Goal: Check status: Check status

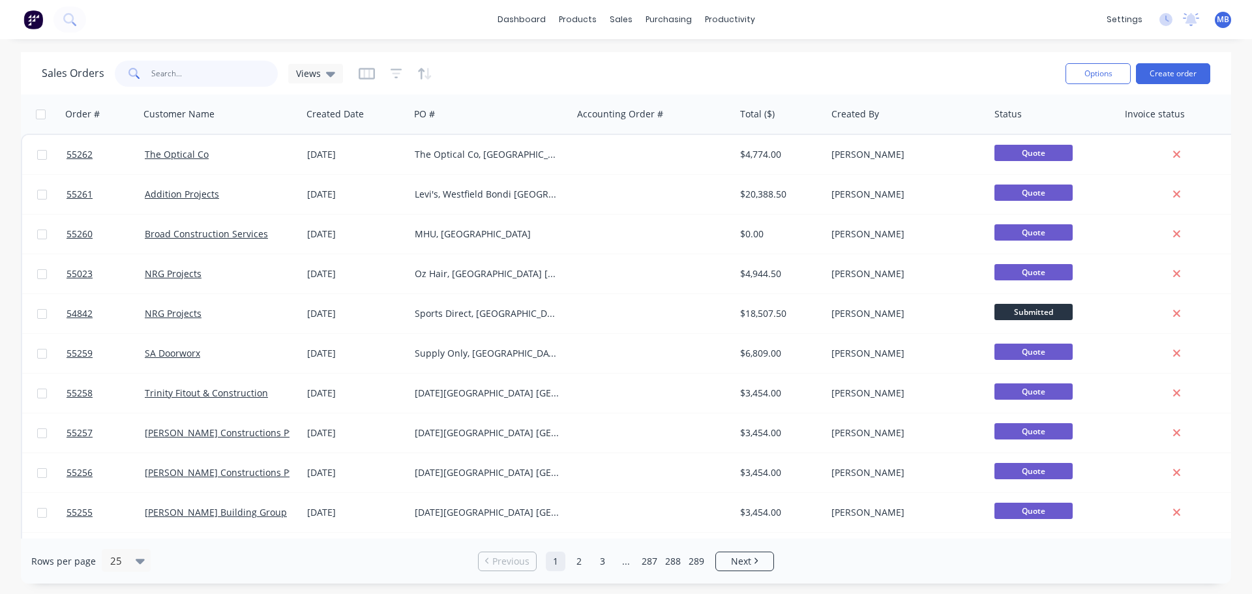
click at [154, 77] on input "text" at bounding box center [214, 74] width 127 height 26
drag, startPoint x: 190, startPoint y: 80, endPoint x: 86, endPoint y: 68, distance: 105.0
click at [86, 68] on div "Sales Orders Views" at bounding box center [192, 74] width 301 height 26
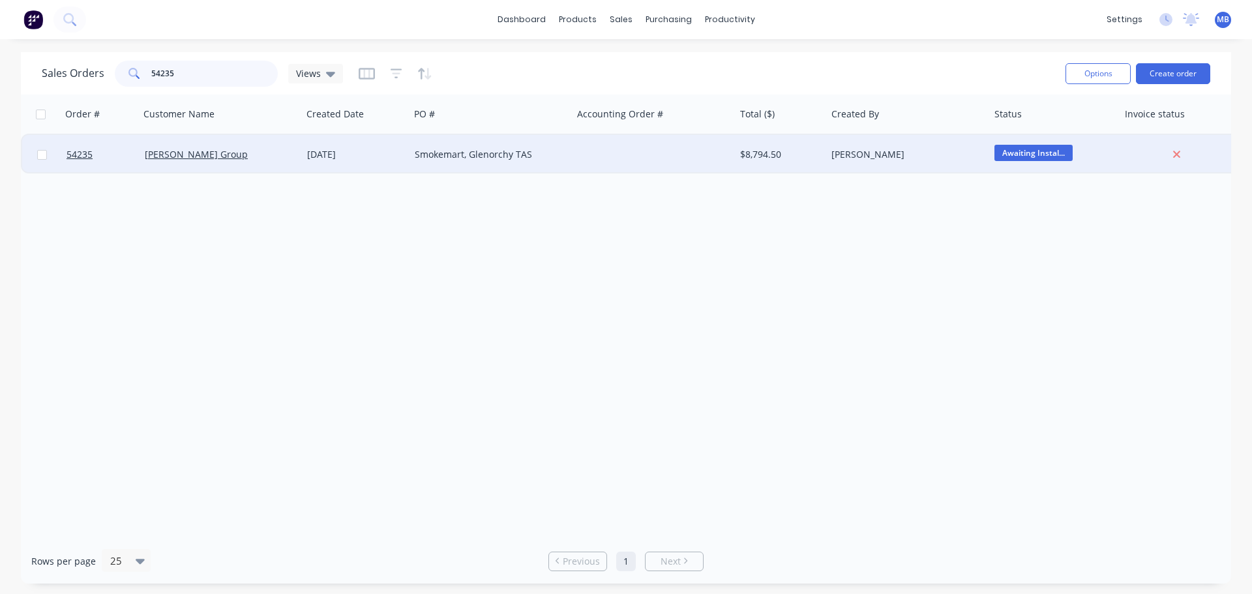
type input "54235"
click at [462, 155] on div "Smokemart, Glenorchy TAS" at bounding box center [487, 154] width 145 height 13
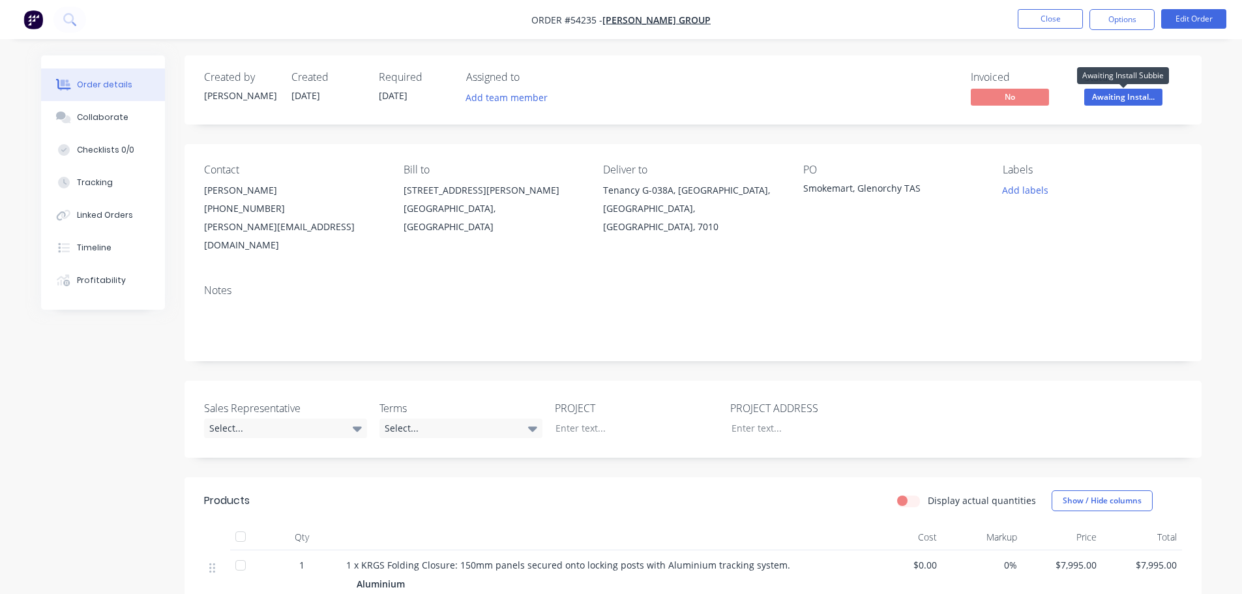
click at [1111, 105] on span "Awaiting Instal..." at bounding box center [1123, 97] width 78 height 16
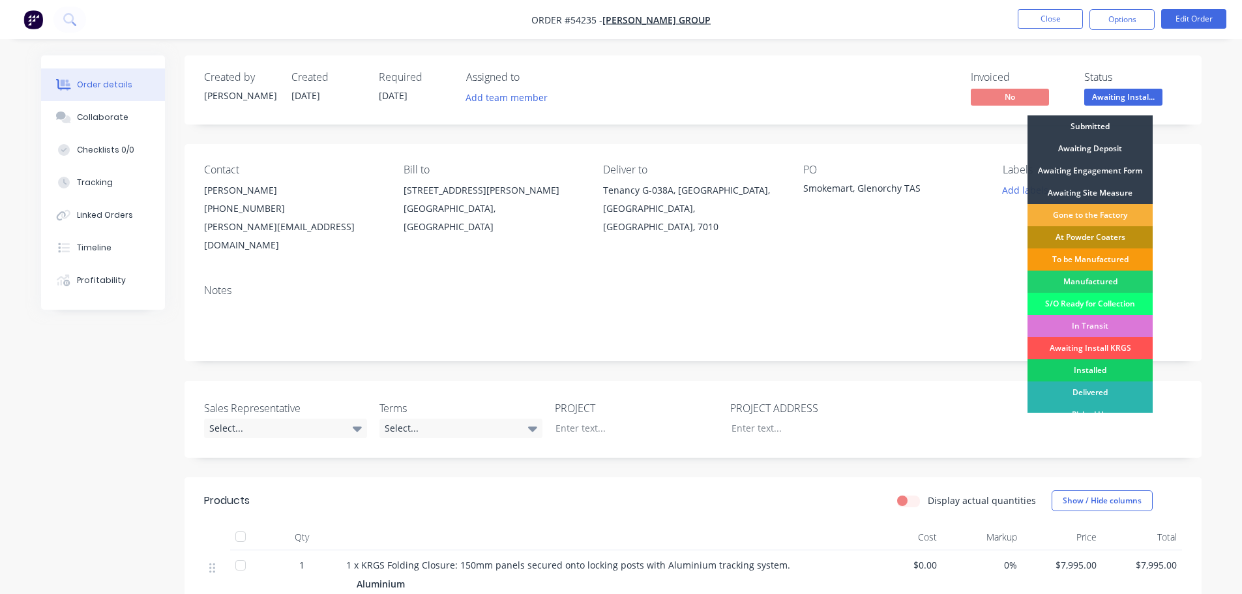
click at [1098, 370] on div "Installed" at bounding box center [1090, 370] width 125 height 22
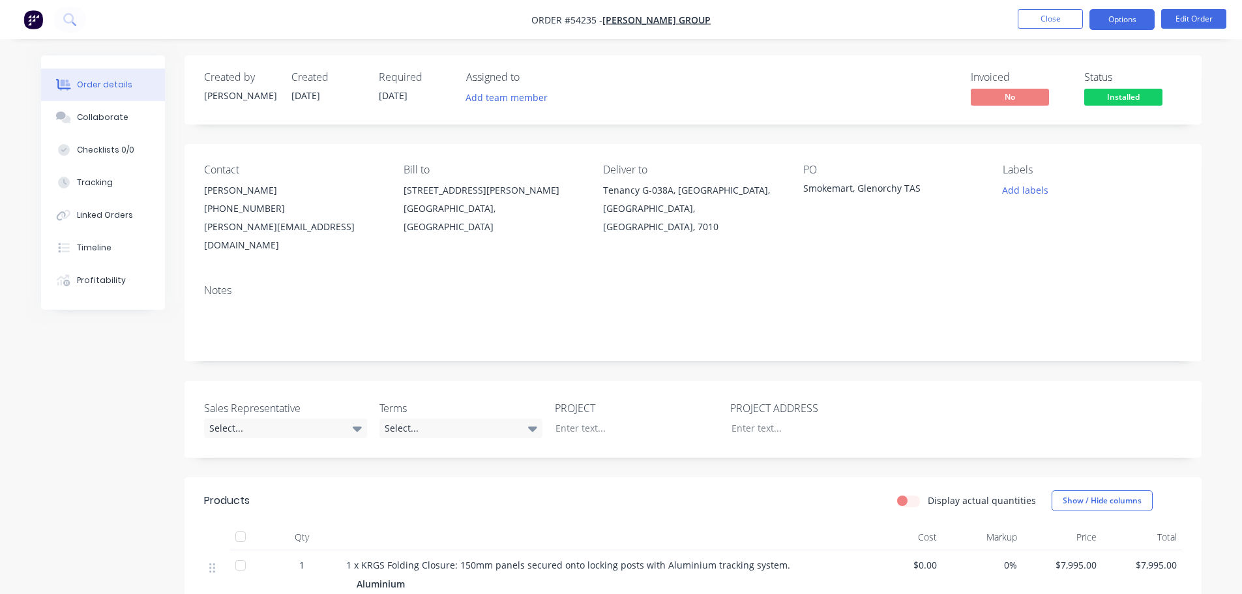
click at [1107, 16] on button "Options" at bounding box center [1122, 19] width 65 height 21
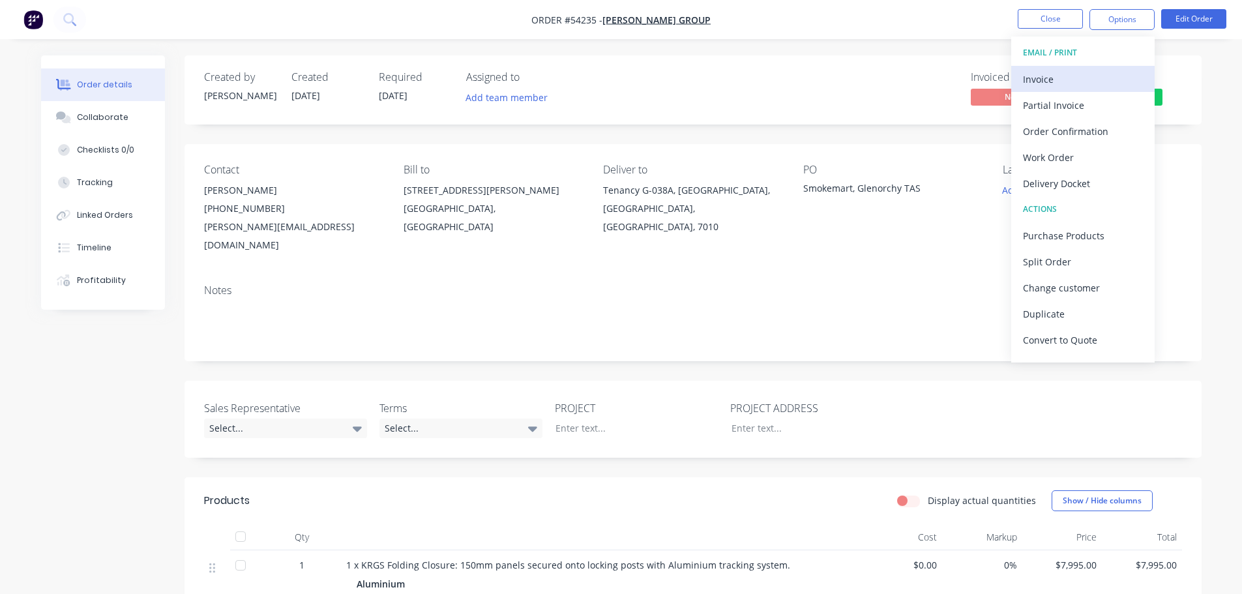
click at [1039, 76] on div "Invoice" at bounding box center [1083, 79] width 120 height 19
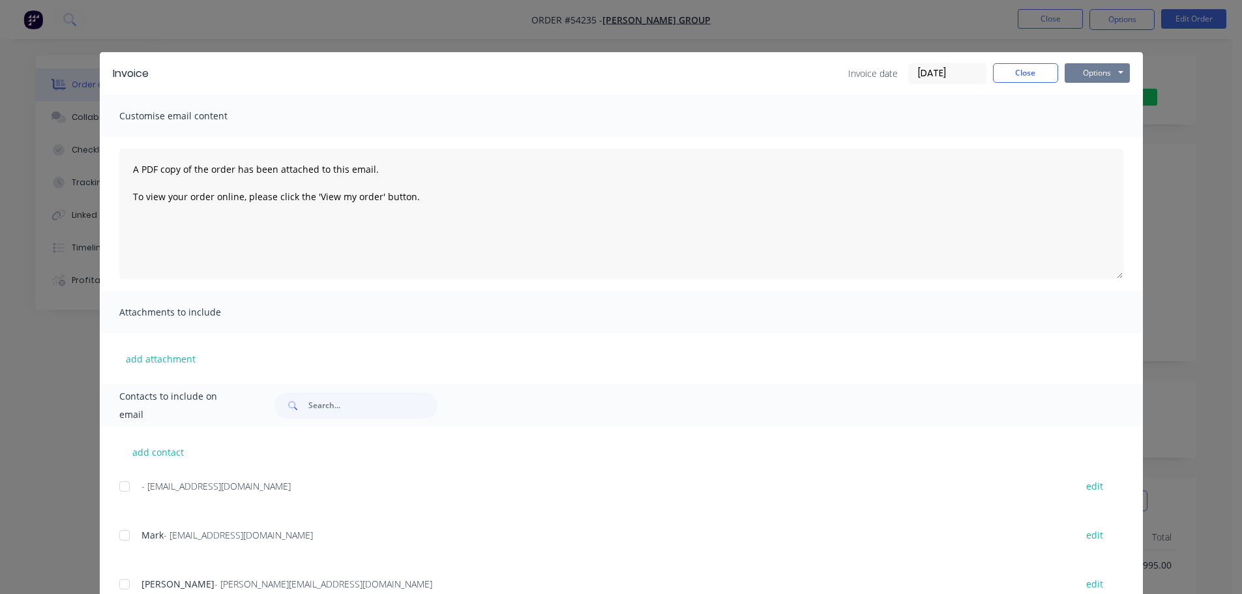
click at [1084, 72] on button "Options" at bounding box center [1097, 73] width 65 height 20
click at [1084, 118] on button "Print" at bounding box center [1106, 118] width 83 height 22
click at [1035, 77] on button "Close" at bounding box center [1025, 73] width 65 height 20
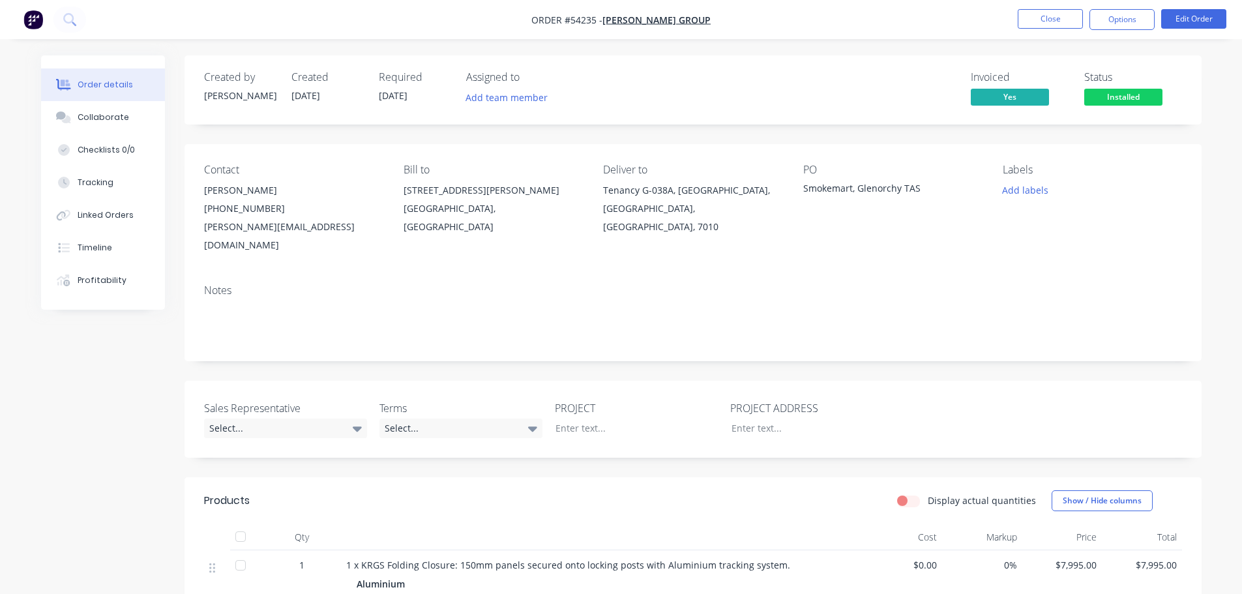
click at [1109, 101] on span "Installed" at bounding box center [1123, 97] width 78 height 16
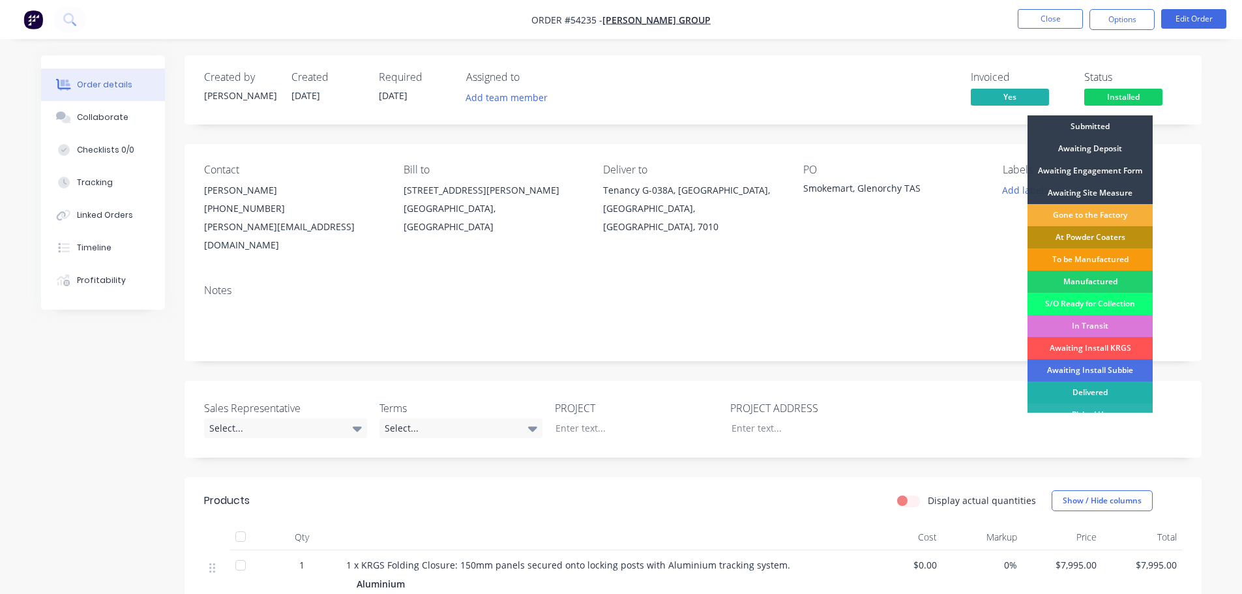
click at [1110, 389] on div "Delivered" at bounding box center [1090, 392] width 125 height 22
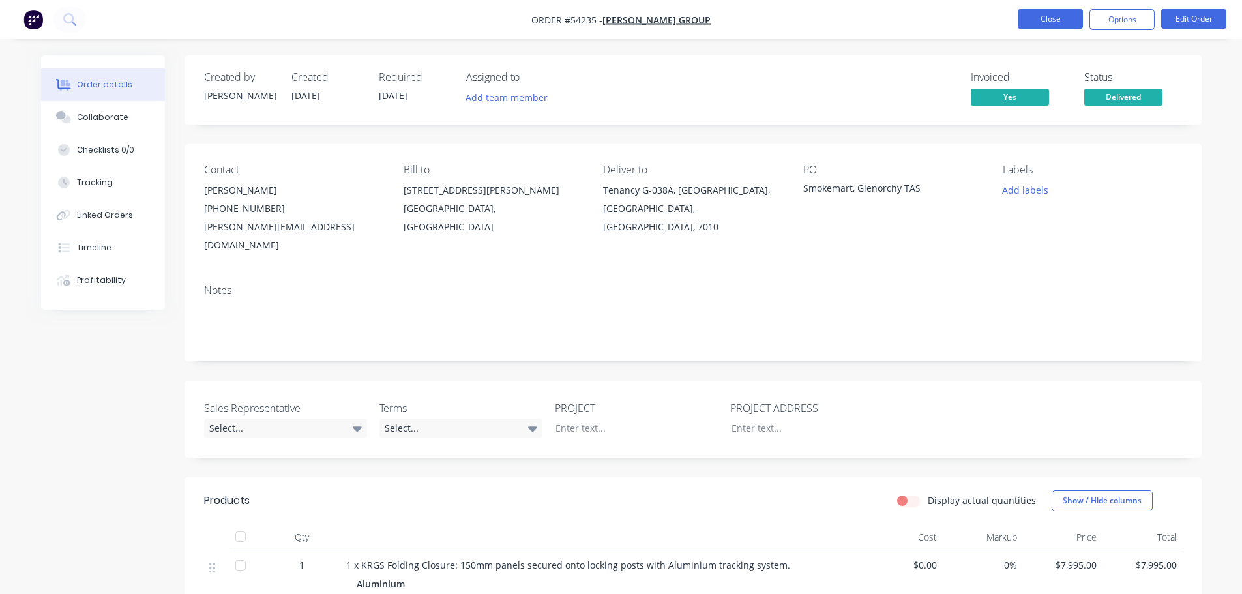
click at [1049, 23] on button "Close" at bounding box center [1050, 19] width 65 height 20
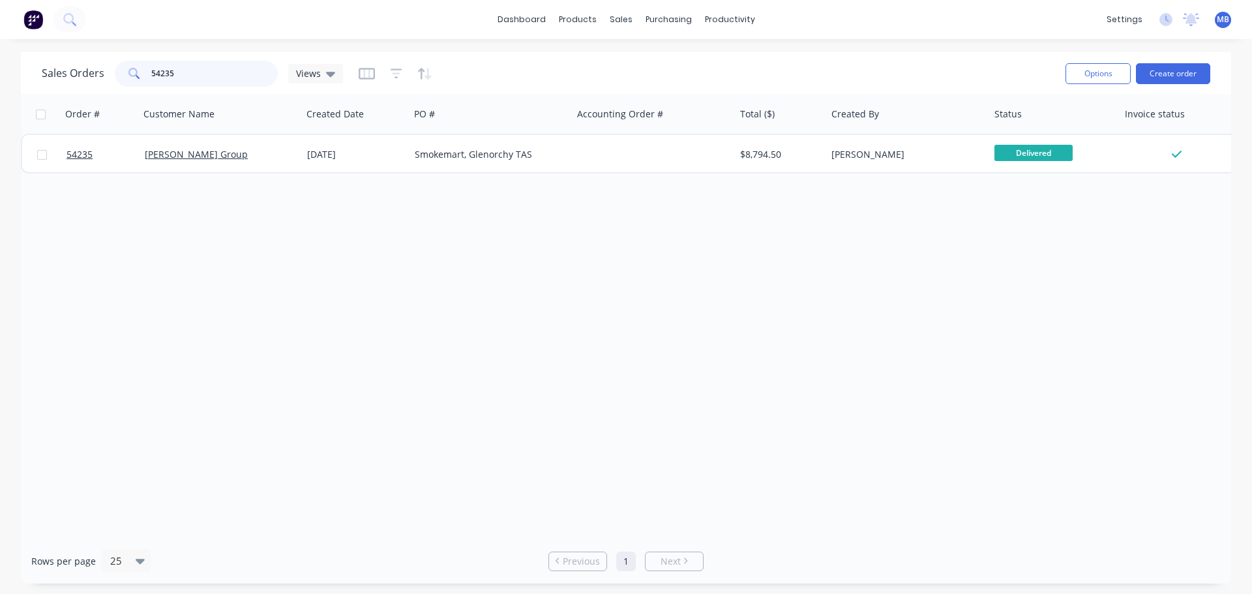
drag, startPoint x: 218, startPoint y: 81, endPoint x: 108, endPoint y: 52, distance: 114.0
click at [108, 52] on div "dashboard products sales purchasing productivity dashboard products Product Cat…" at bounding box center [626, 297] width 1252 height 594
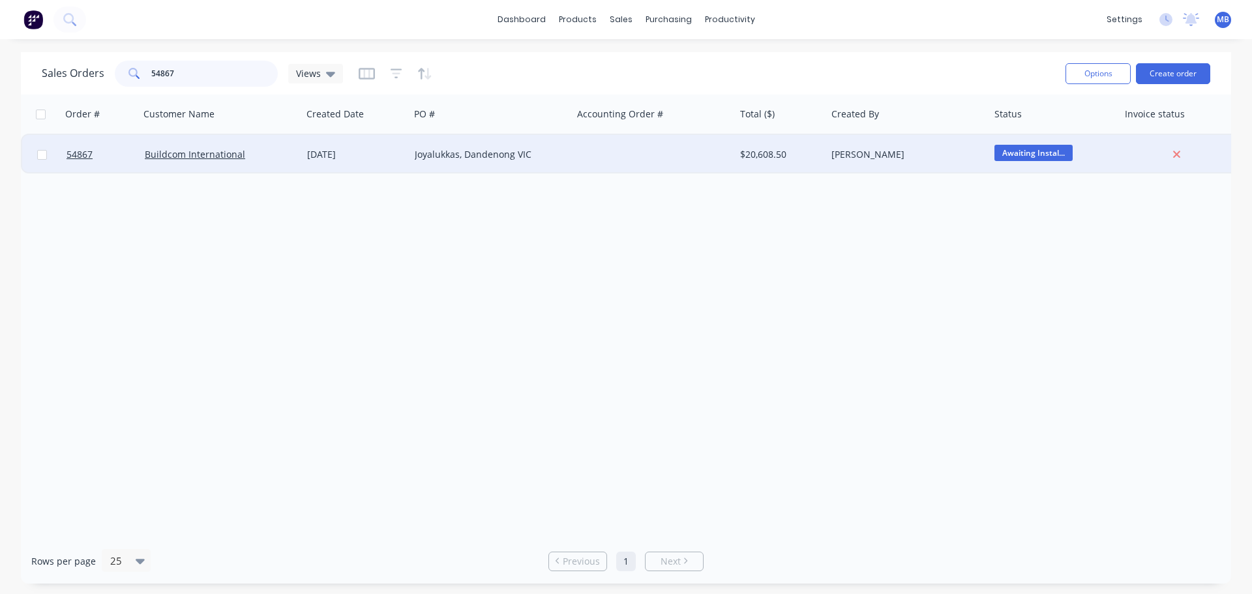
type input "54867"
click at [939, 156] on div "[PERSON_NAME]" at bounding box center [903, 154] width 145 height 13
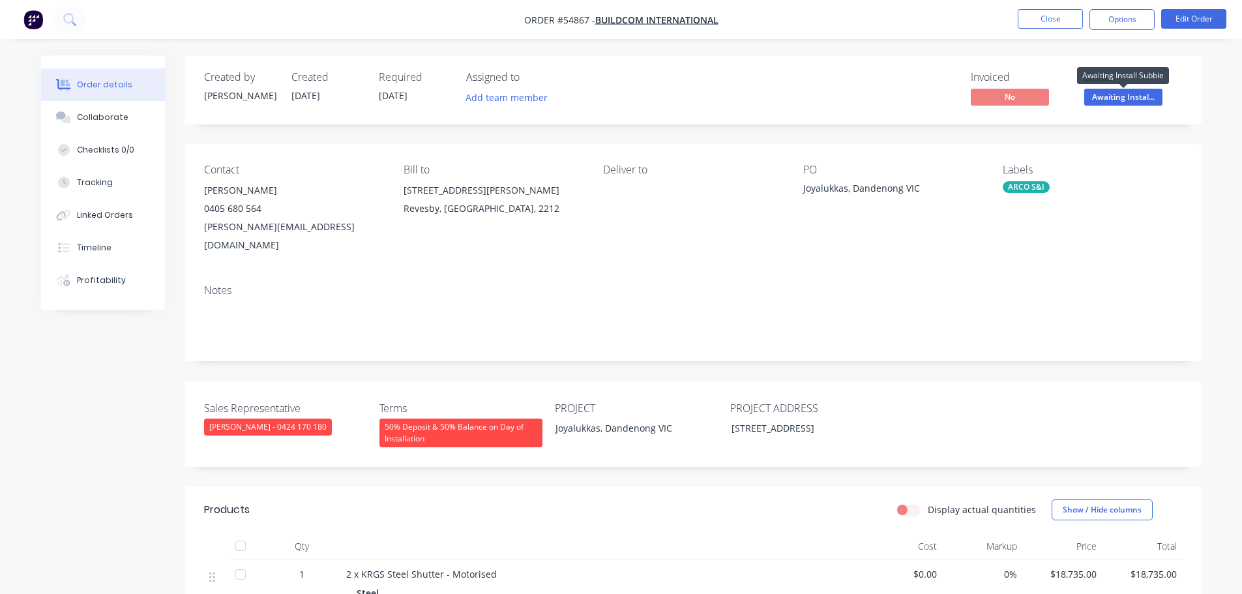
click at [1106, 98] on span "Awaiting Instal..." at bounding box center [1123, 97] width 78 height 16
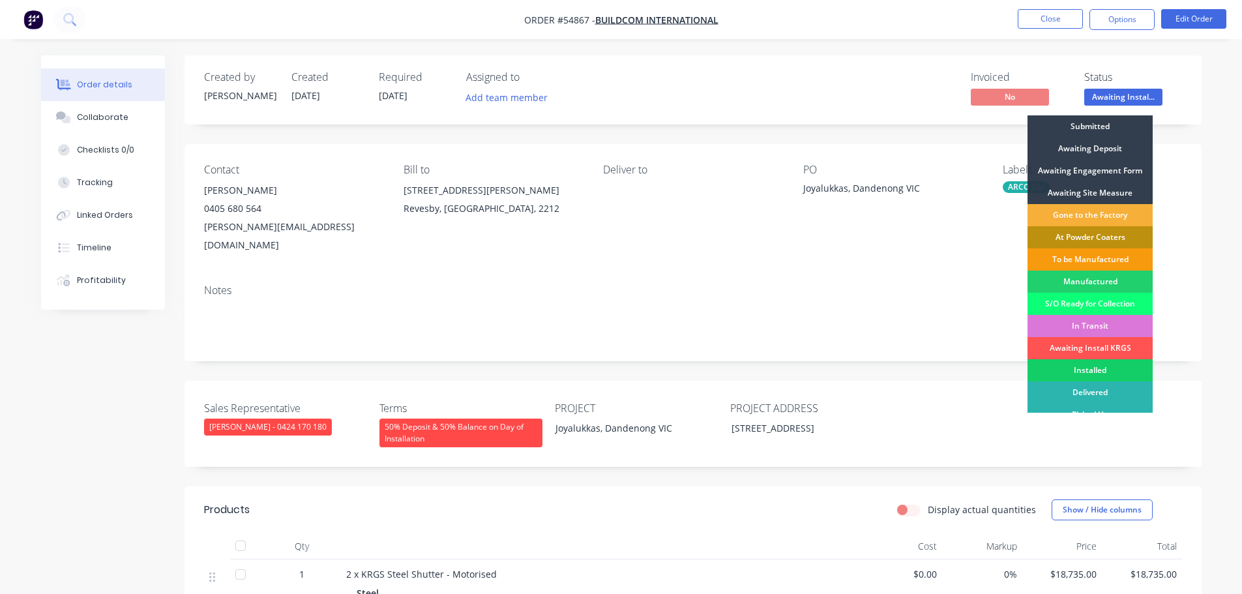
click at [1086, 367] on div "Installed" at bounding box center [1090, 370] width 125 height 22
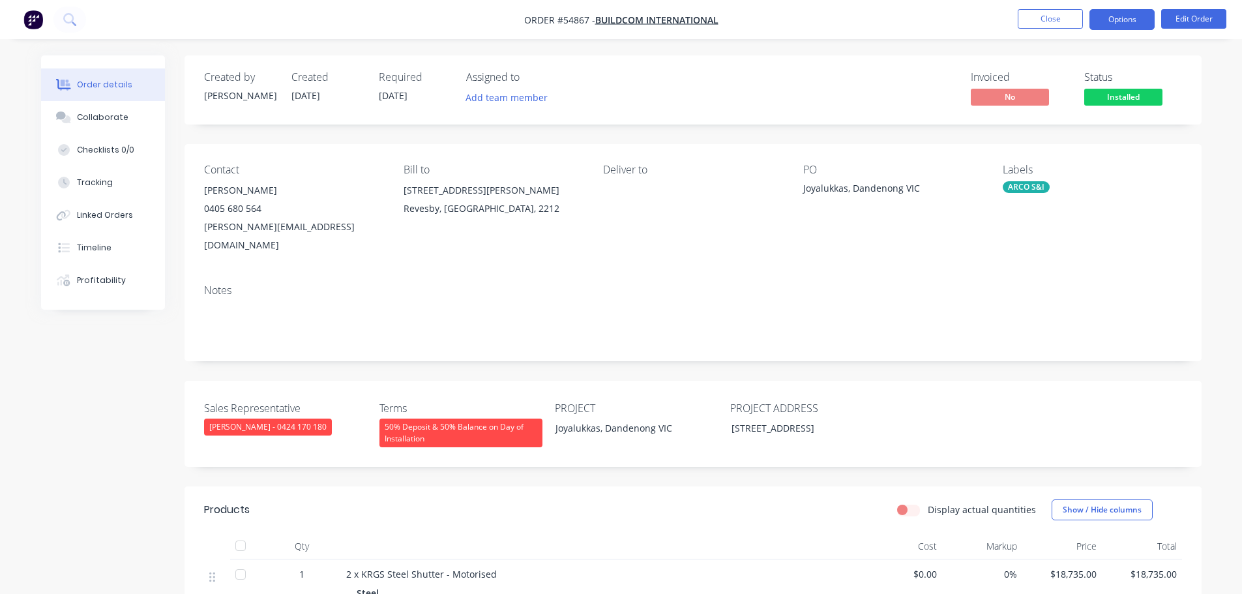
click at [1105, 20] on button "Options" at bounding box center [1122, 19] width 65 height 21
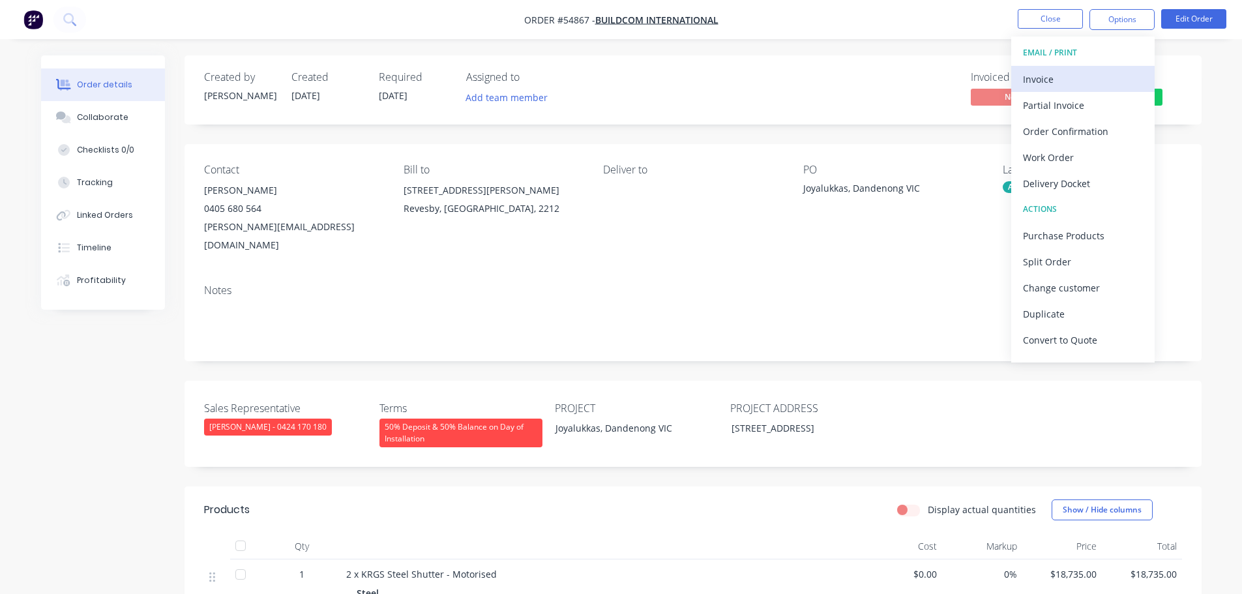
click at [1035, 81] on div "Invoice" at bounding box center [1083, 79] width 120 height 19
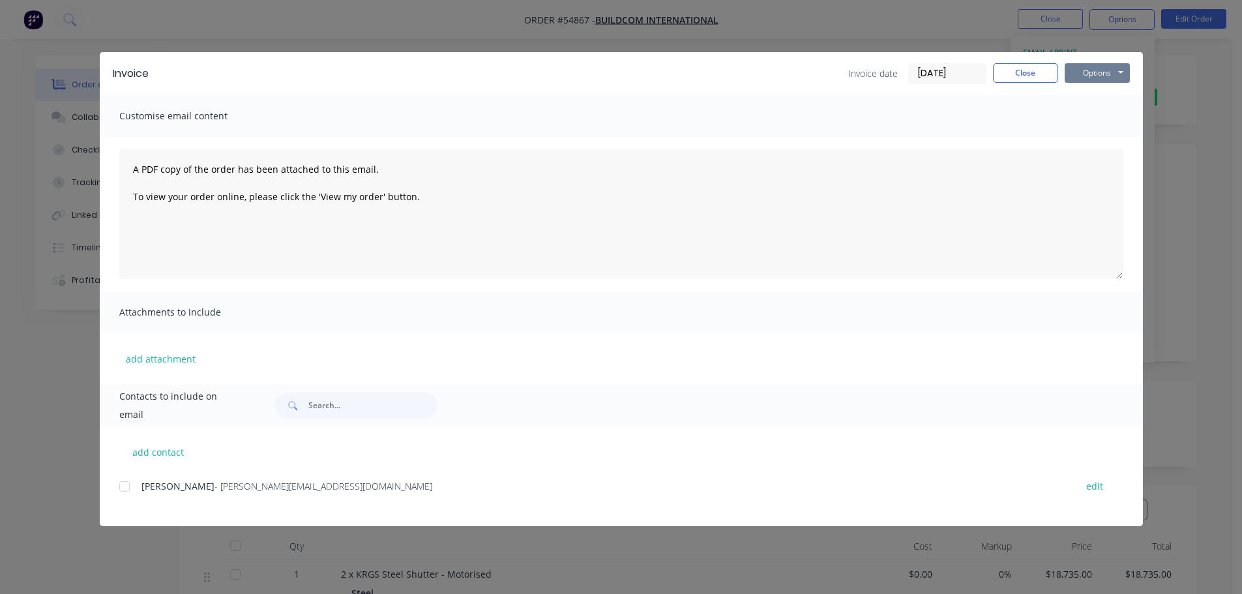
click at [1092, 73] on button "Options" at bounding box center [1097, 73] width 65 height 20
click at [1086, 115] on button "Print" at bounding box center [1106, 118] width 83 height 22
click at [1039, 77] on button "Close" at bounding box center [1025, 73] width 65 height 20
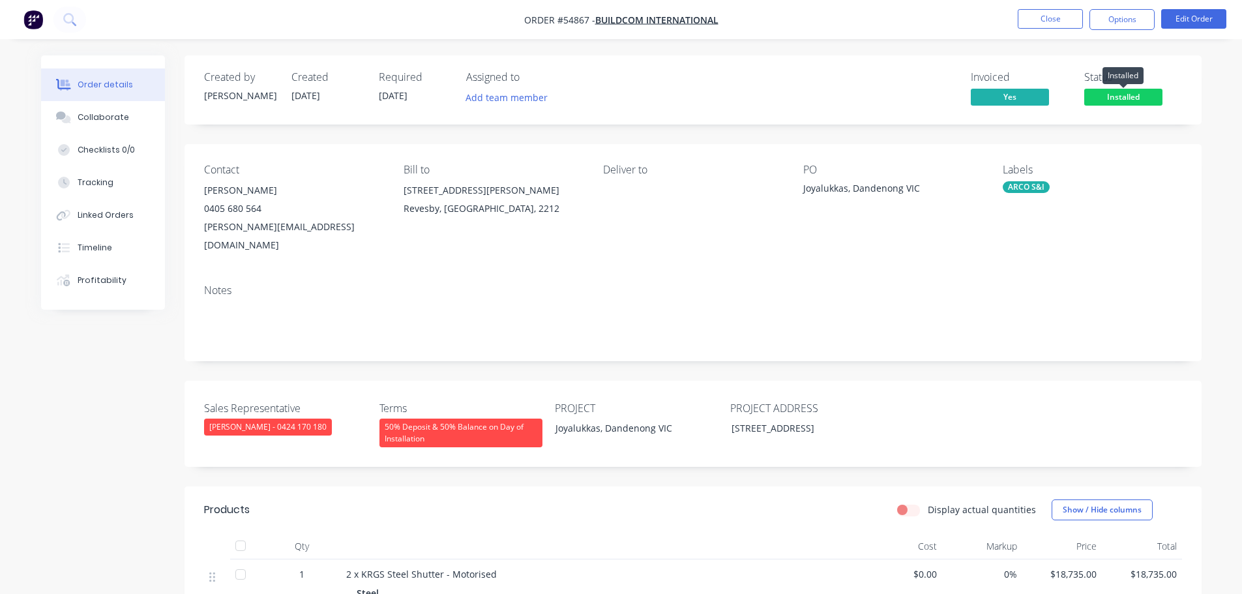
click at [1112, 96] on span "Installed" at bounding box center [1123, 97] width 78 height 16
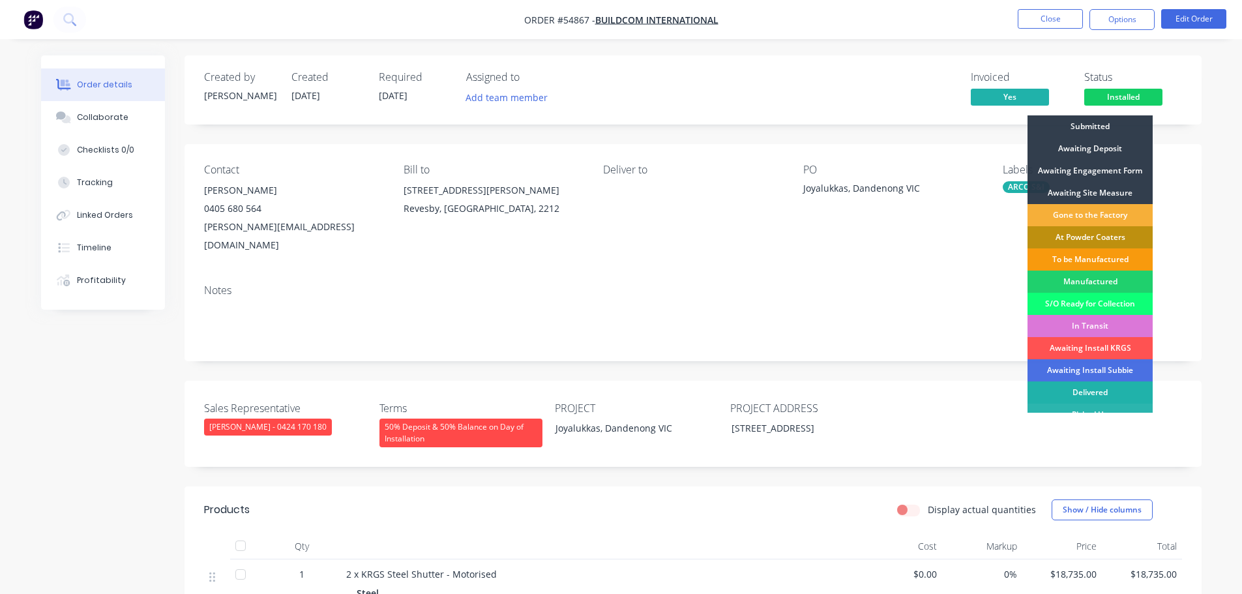
click at [1090, 387] on div "Delivered" at bounding box center [1090, 392] width 125 height 22
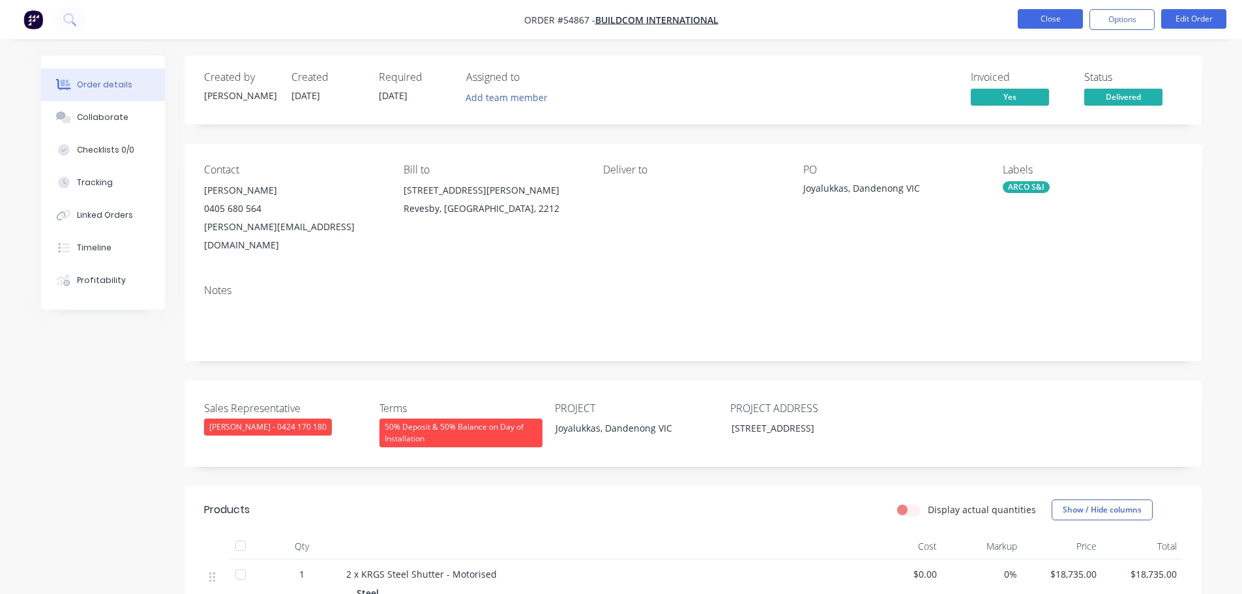
click at [1061, 12] on button "Close" at bounding box center [1050, 19] width 65 height 20
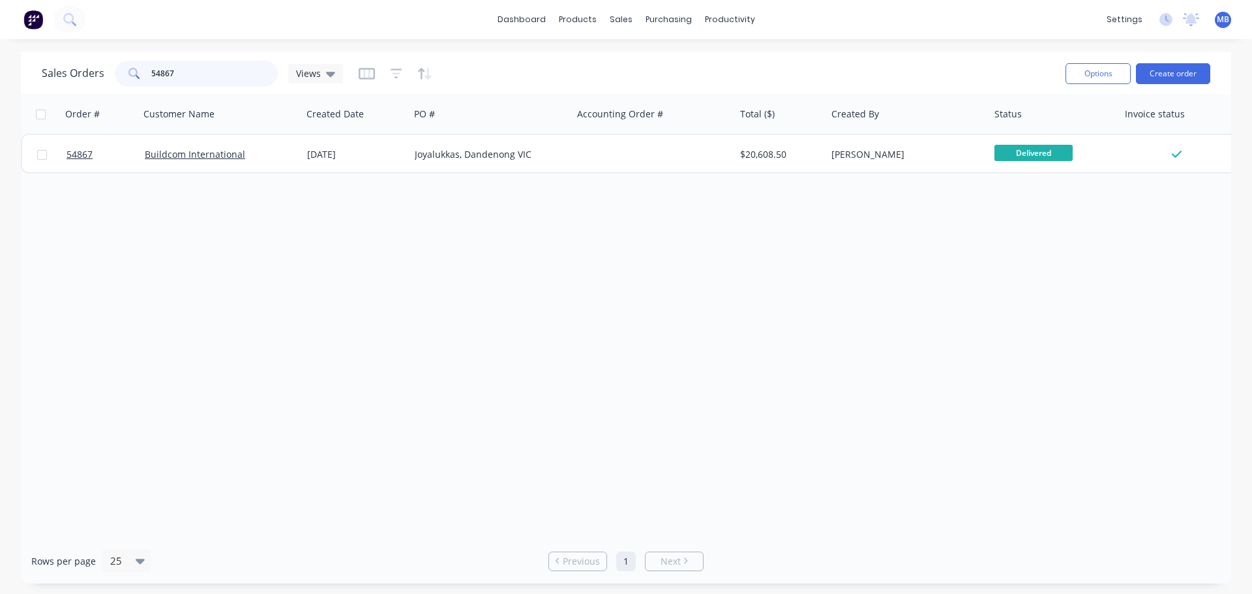
drag, startPoint x: 176, startPoint y: 70, endPoint x: 65, endPoint y: 83, distance: 112.3
click at [66, 83] on div "Sales Orders 54867 Views" at bounding box center [192, 74] width 301 height 26
type input "4"
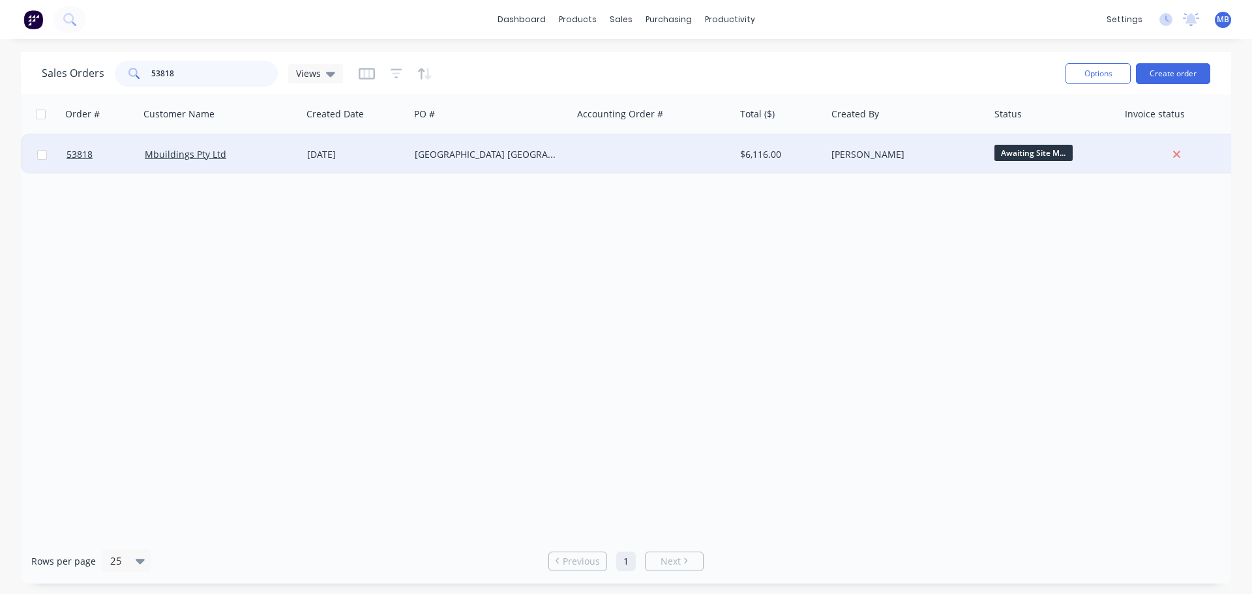
type input "53818"
click at [947, 152] on div "[PERSON_NAME]" at bounding box center [903, 154] width 145 height 13
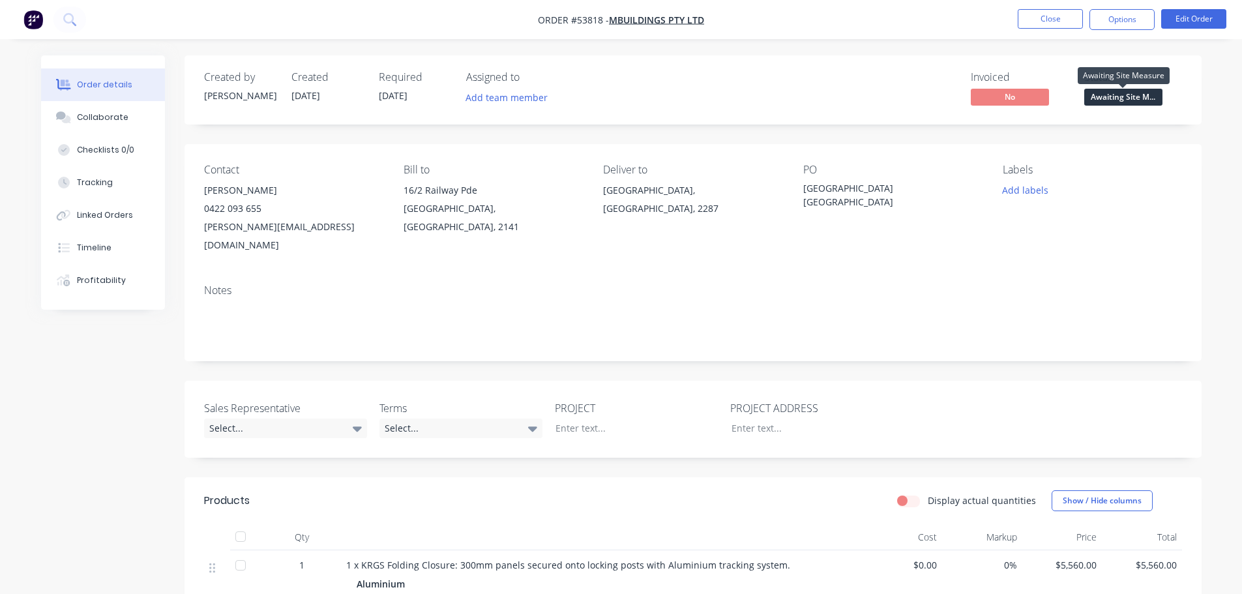
click at [1099, 100] on span "Awaiting Site M..." at bounding box center [1123, 97] width 78 height 16
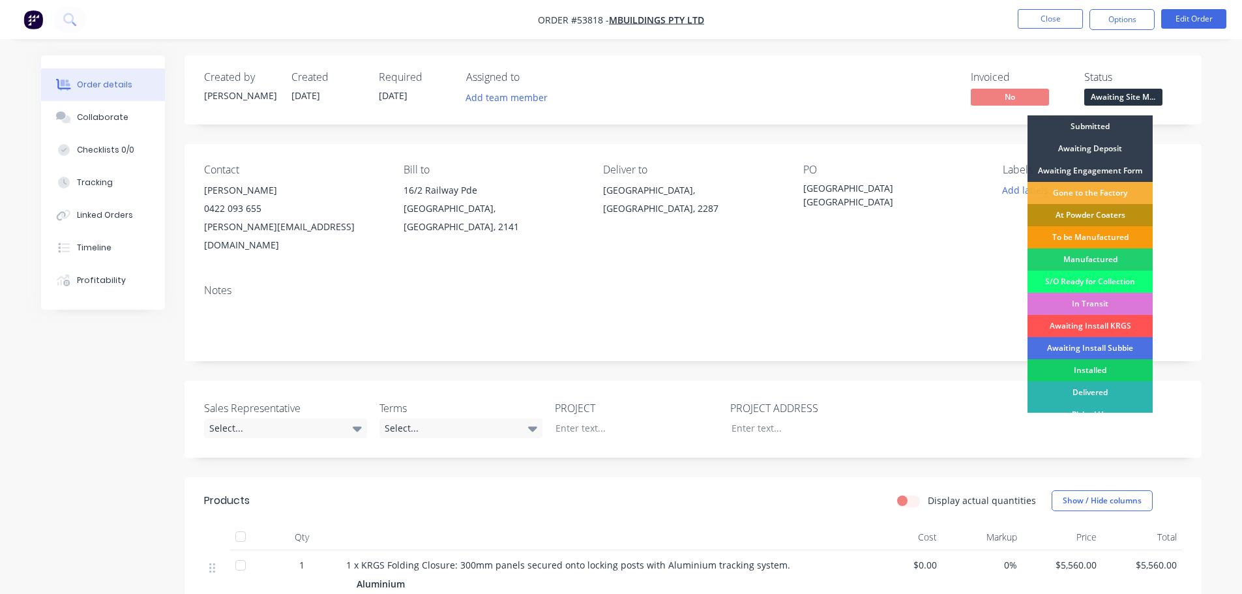
click at [1088, 376] on div "Installed" at bounding box center [1090, 370] width 125 height 22
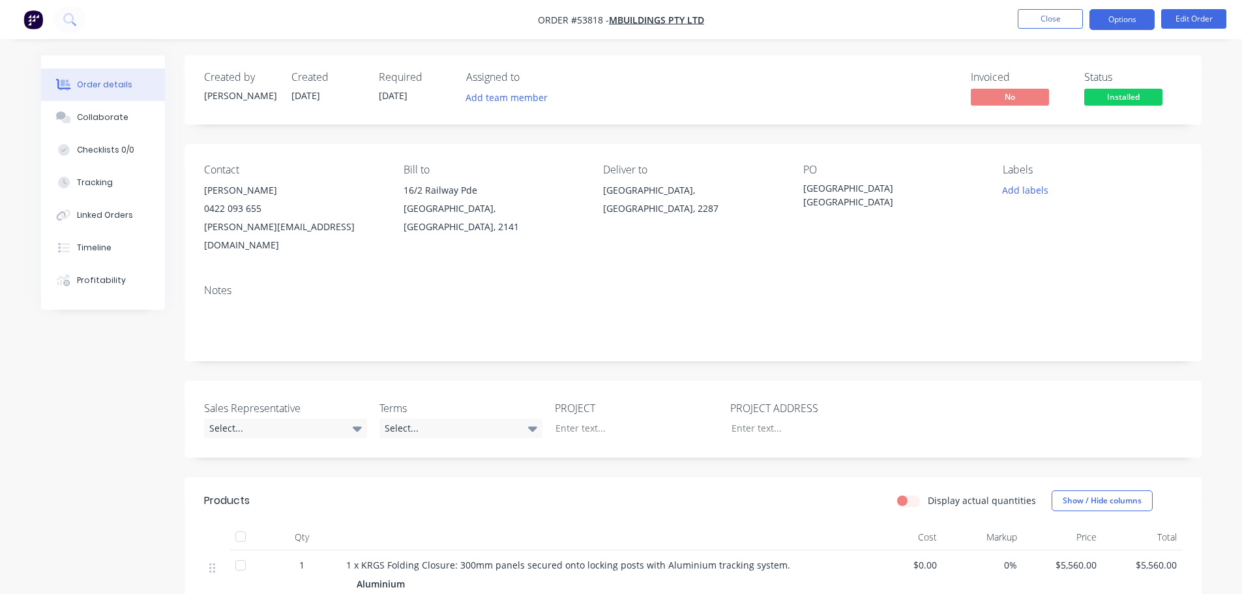
click at [1112, 18] on button "Options" at bounding box center [1122, 19] width 65 height 21
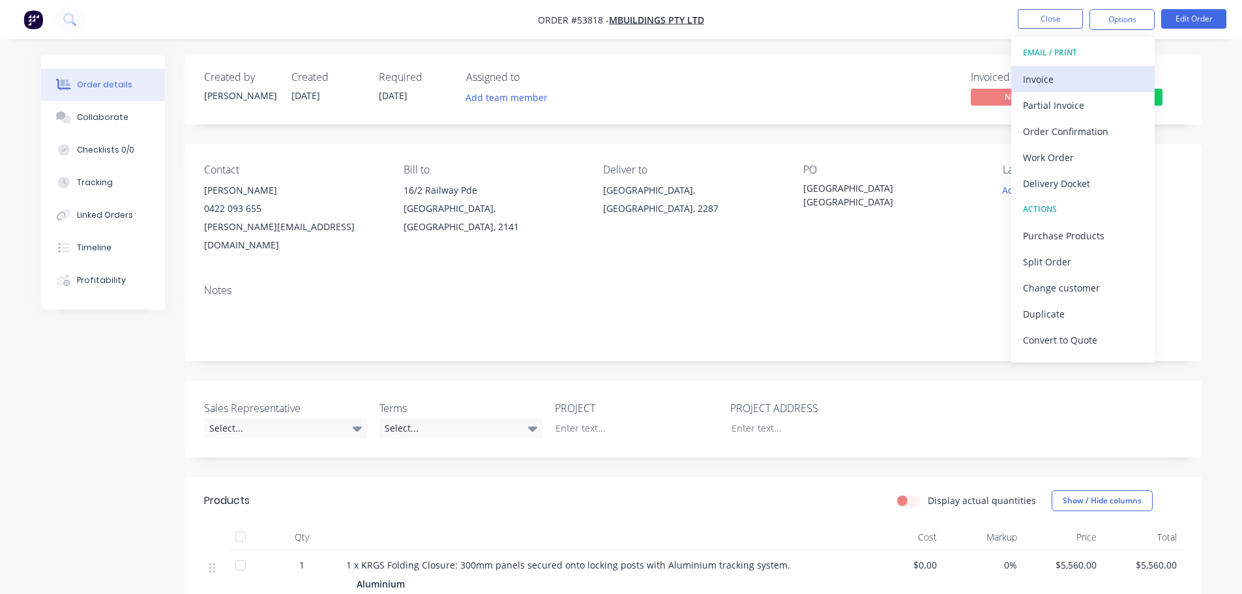
click at [1061, 77] on div "Invoice" at bounding box center [1083, 79] width 120 height 19
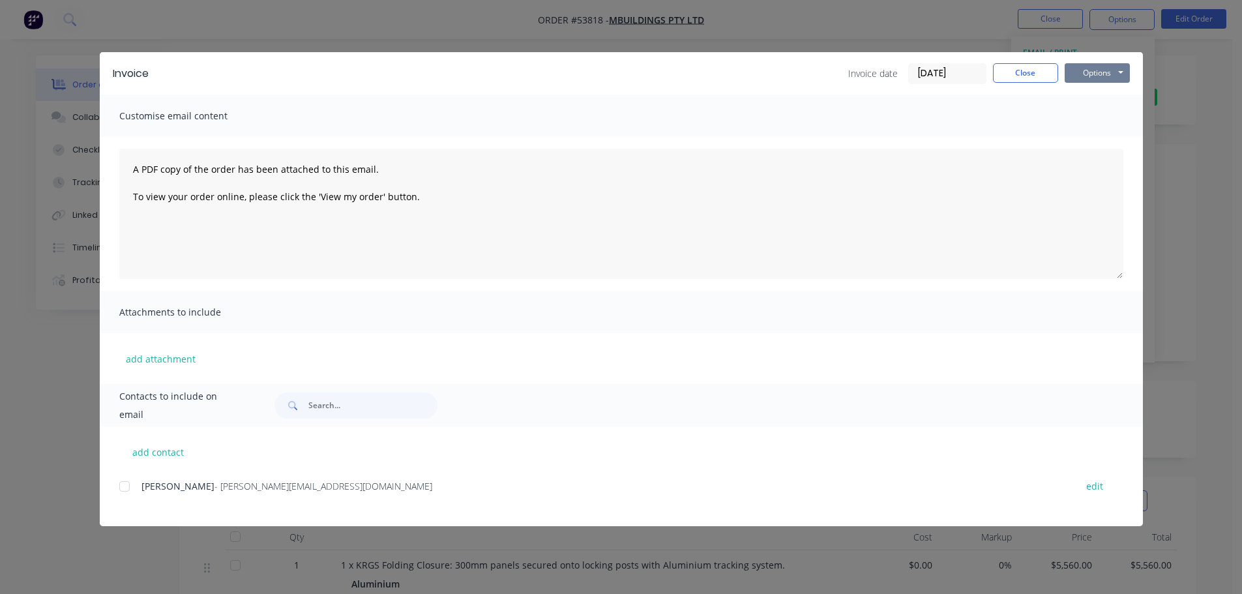
click at [1080, 75] on button "Options" at bounding box center [1097, 73] width 65 height 20
click at [1075, 113] on button "Print" at bounding box center [1106, 118] width 83 height 22
click at [1026, 74] on button "Close" at bounding box center [1025, 73] width 65 height 20
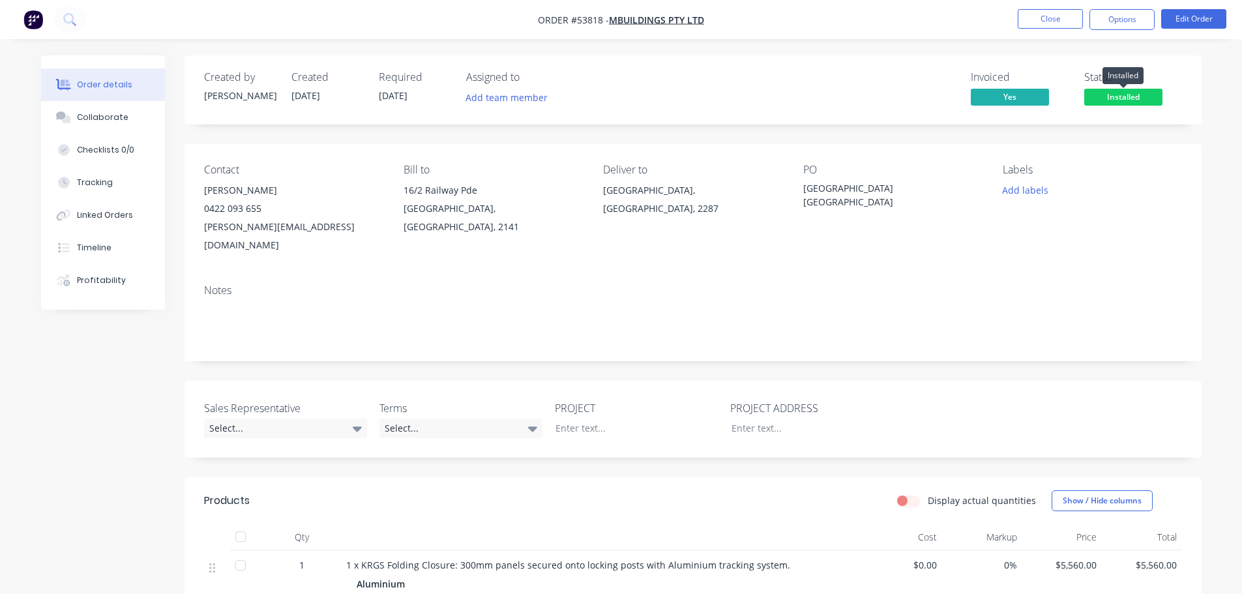
click at [1091, 99] on span "Installed" at bounding box center [1123, 97] width 78 height 16
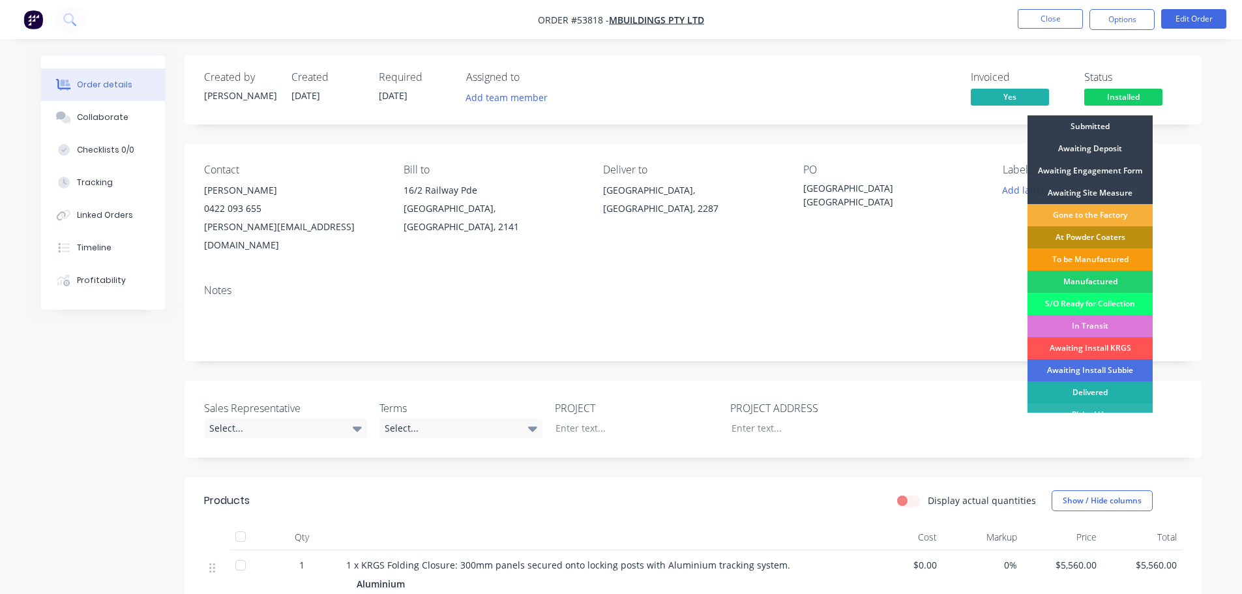
click at [1065, 389] on div "Delivered" at bounding box center [1090, 392] width 125 height 22
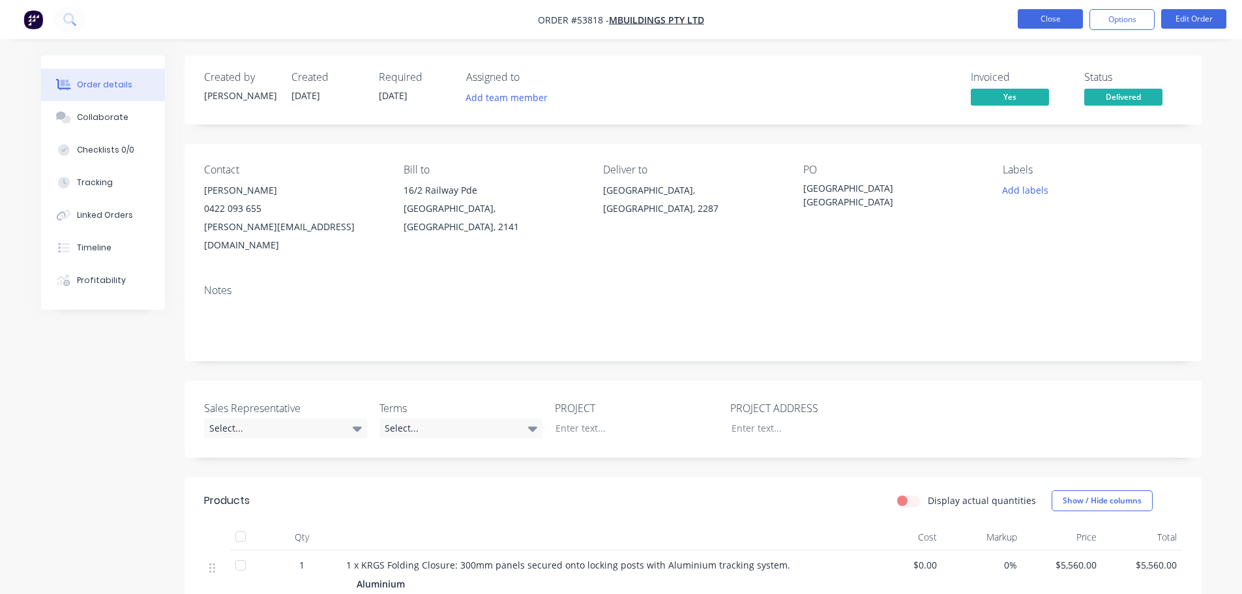
click at [1063, 22] on button "Close" at bounding box center [1050, 19] width 65 height 20
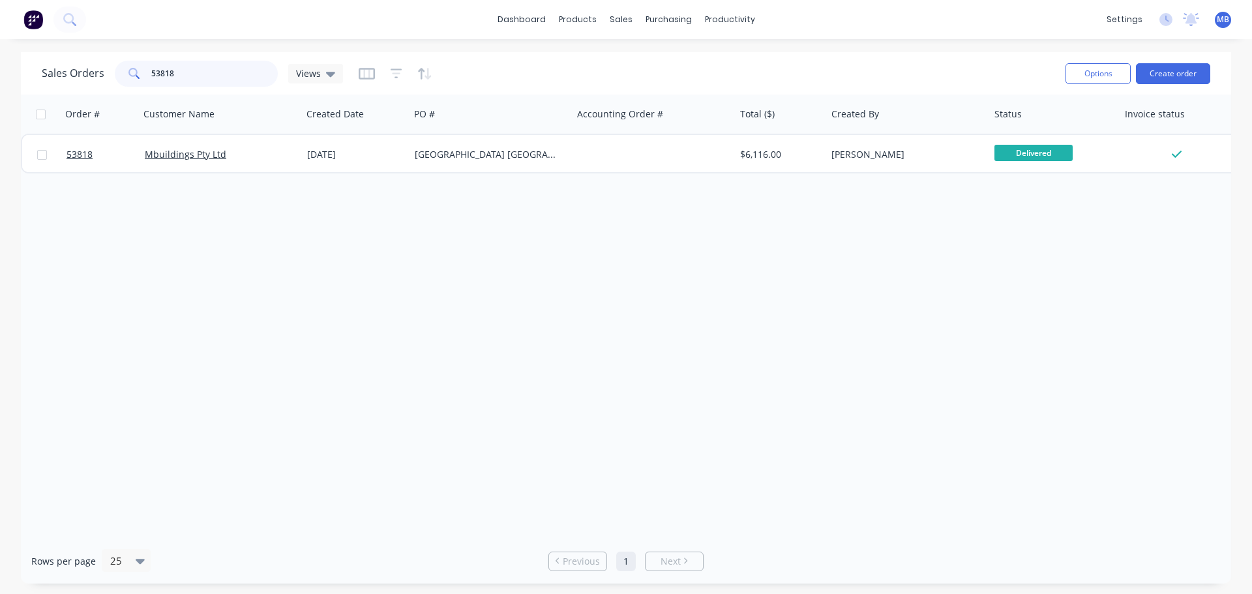
drag, startPoint x: 185, startPoint y: 76, endPoint x: 53, endPoint y: 53, distance: 134.3
click at [83, 62] on div "Sales Orders 53818 Views" at bounding box center [192, 74] width 301 height 26
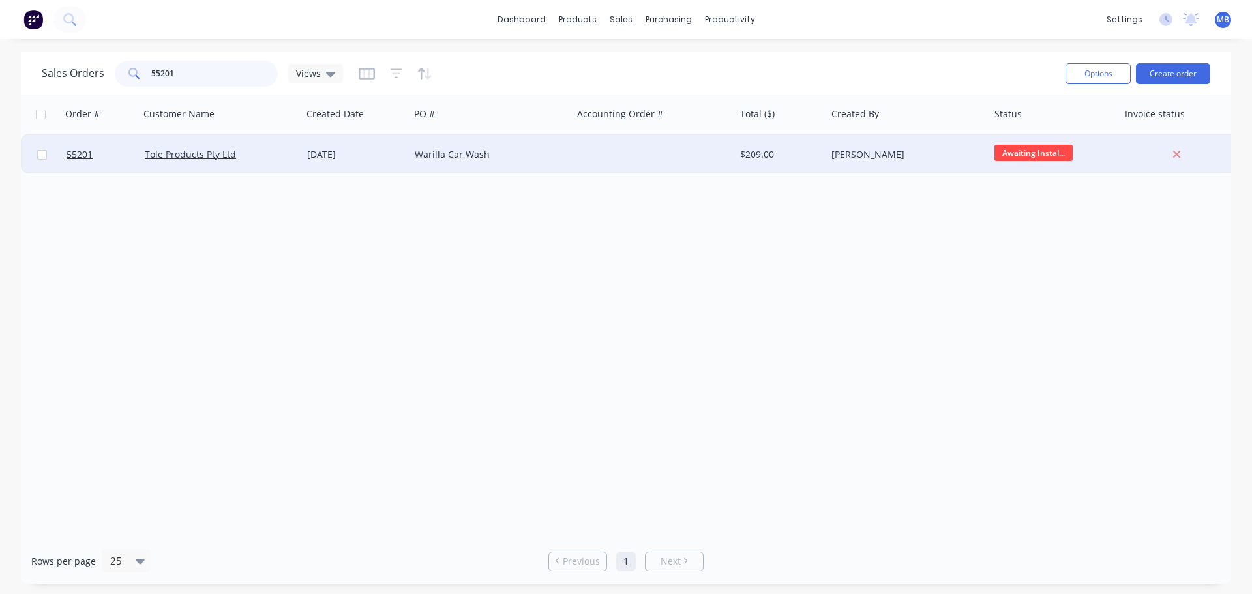
type input "55201"
click at [904, 162] on div "[PERSON_NAME]" at bounding box center [907, 154] width 163 height 39
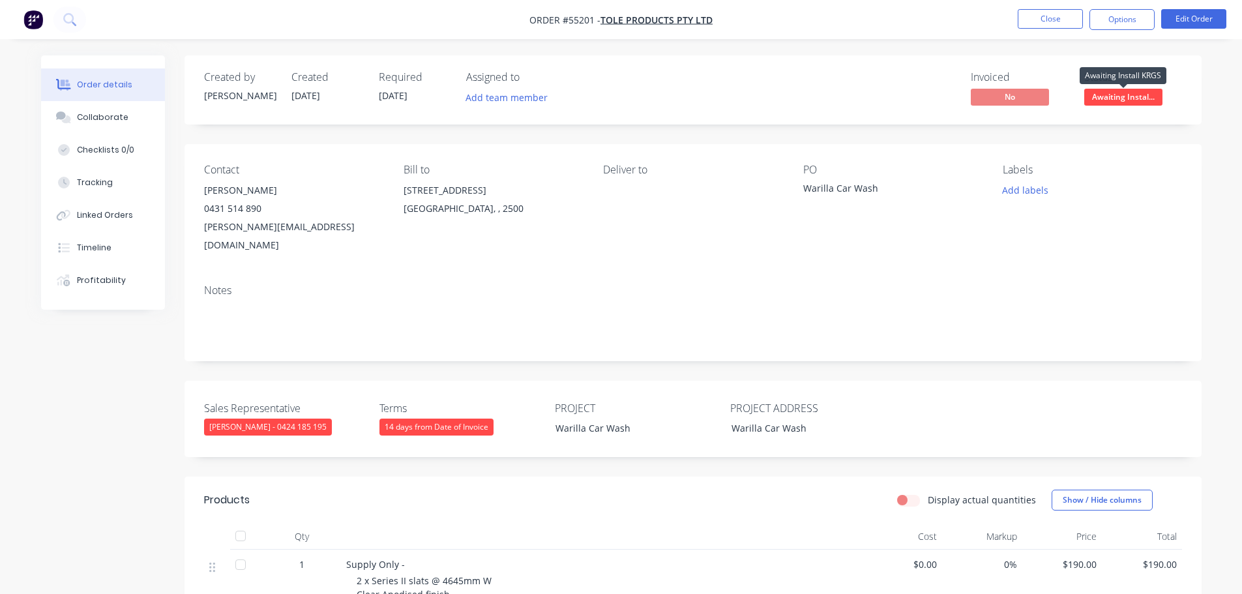
click at [1120, 95] on span "Awaiting Instal..." at bounding box center [1123, 97] width 78 height 16
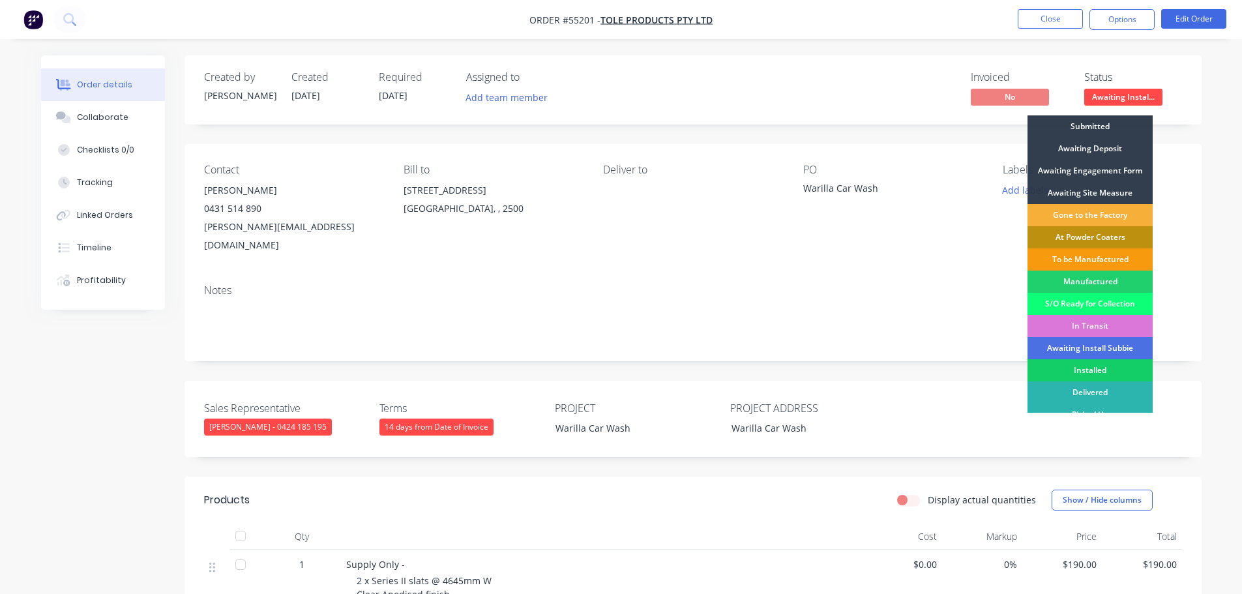
click at [1097, 372] on div "Installed" at bounding box center [1090, 370] width 125 height 22
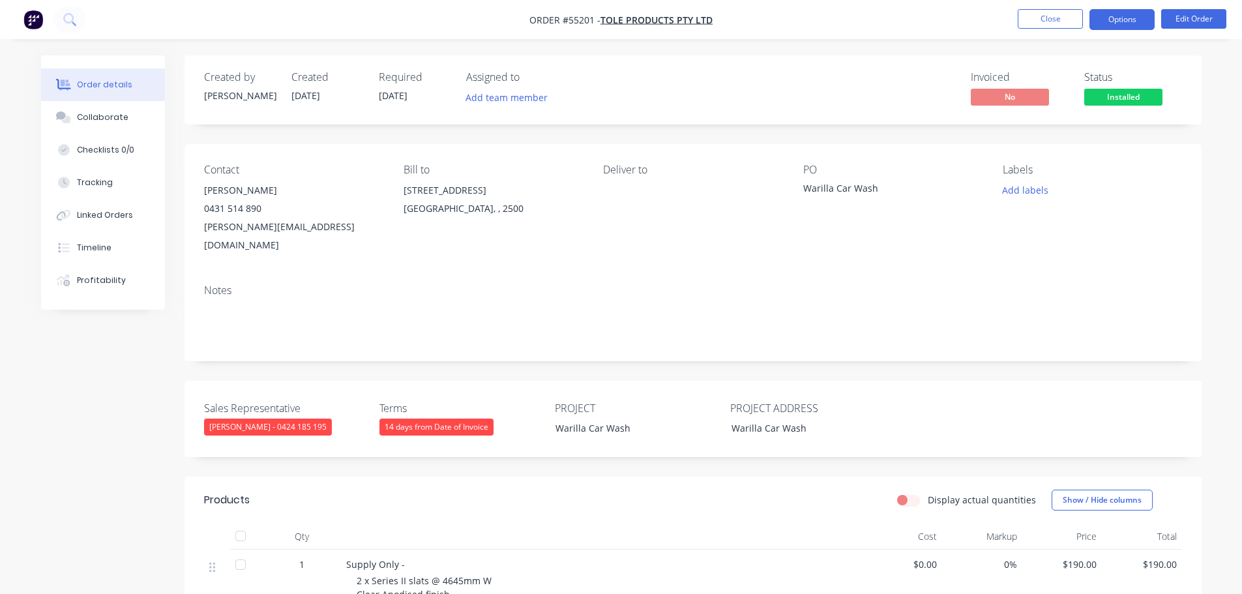
click at [1109, 19] on button "Options" at bounding box center [1122, 19] width 65 height 21
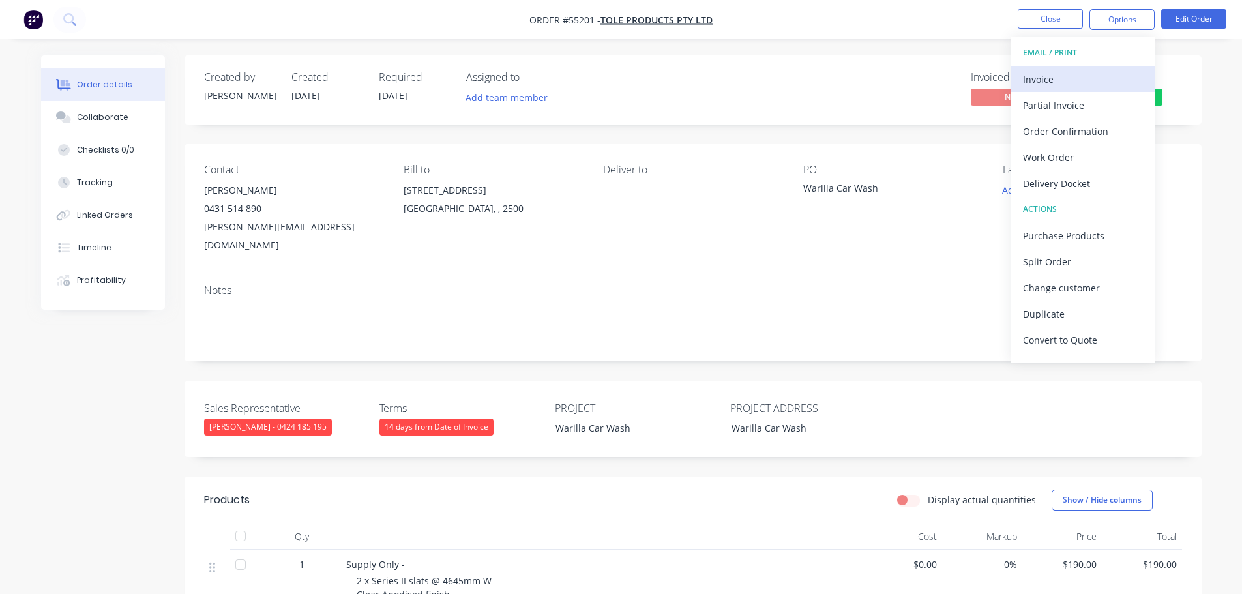
click at [1041, 80] on div "Invoice" at bounding box center [1083, 79] width 120 height 19
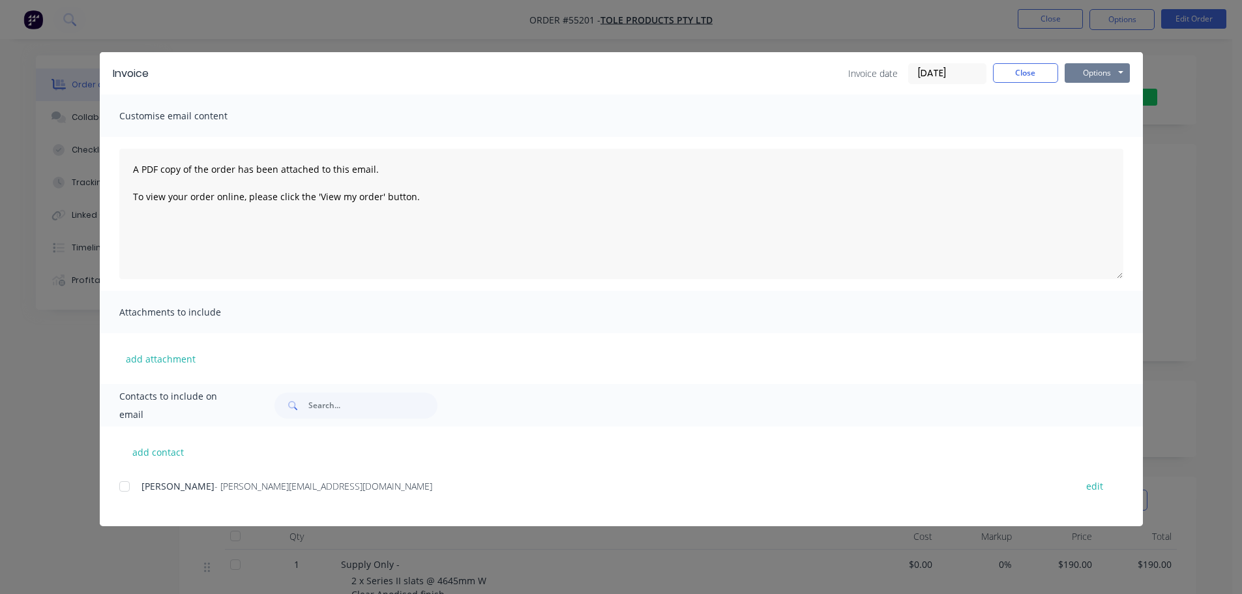
click at [1099, 77] on button "Options" at bounding box center [1097, 73] width 65 height 20
click at [1082, 121] on button "Print" at bounding box center [1106, 118] width 83 height 22
click at [1024, 76] on button "Close" at bounding box center [1025, 73] width 65 height 20
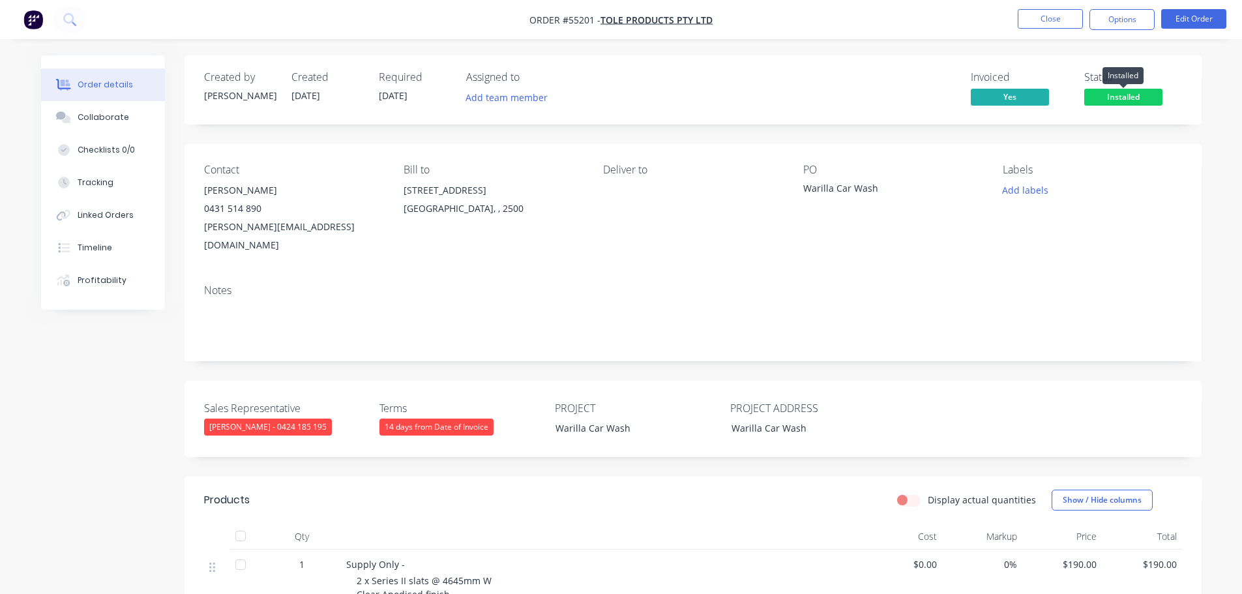
click at [1093, 91] on span "Installed" at bounding box center [1123, 97] width 78 height 16
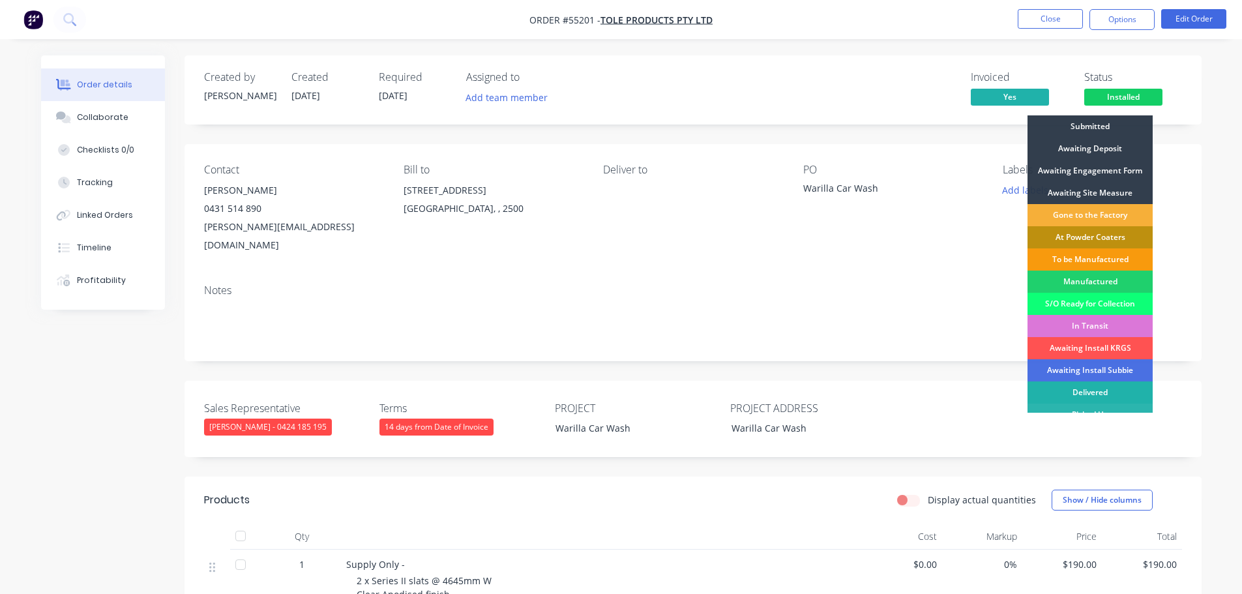
click at [1085, 390] on div "Delivered" at bounding box center [1090, 392] width 125 height 22
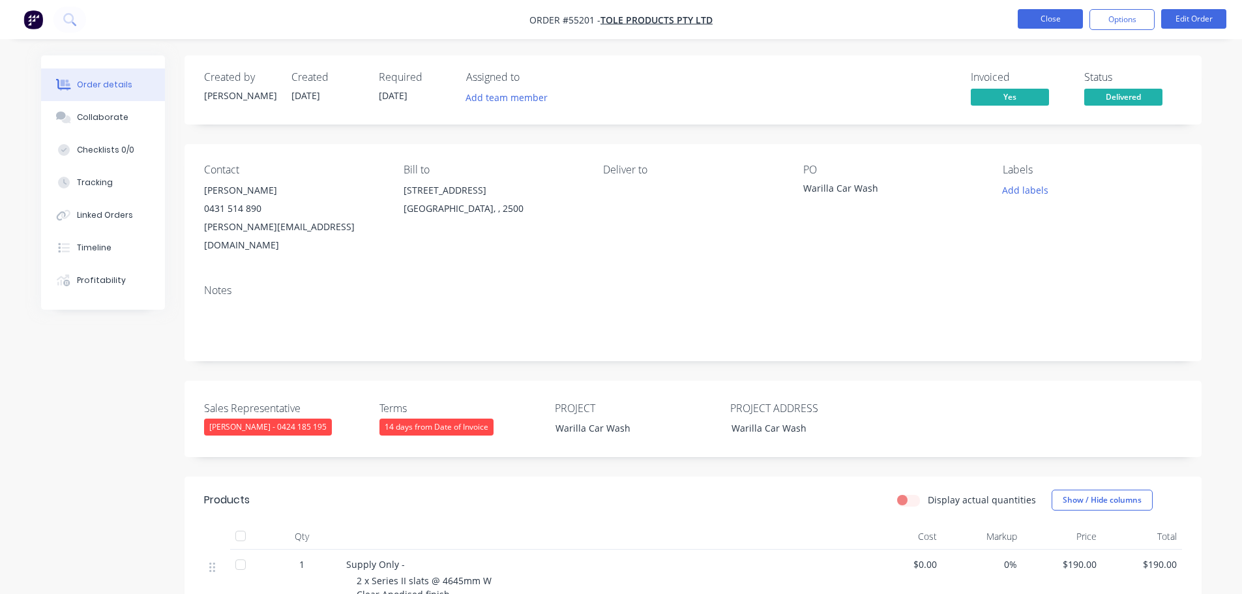
click at [1063, 16] on button "Close" at bounding box center [1050, 19] width 65 height 20
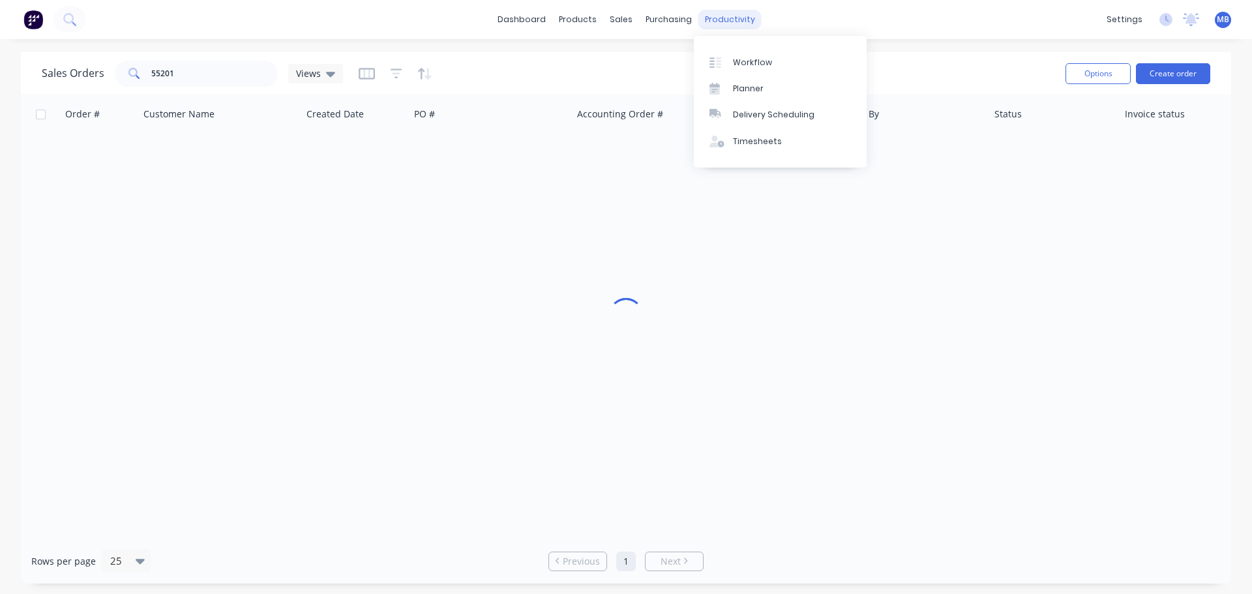
click at [737, 18] on div "productivity" at bounding box center [729, 20] width 63 height 20
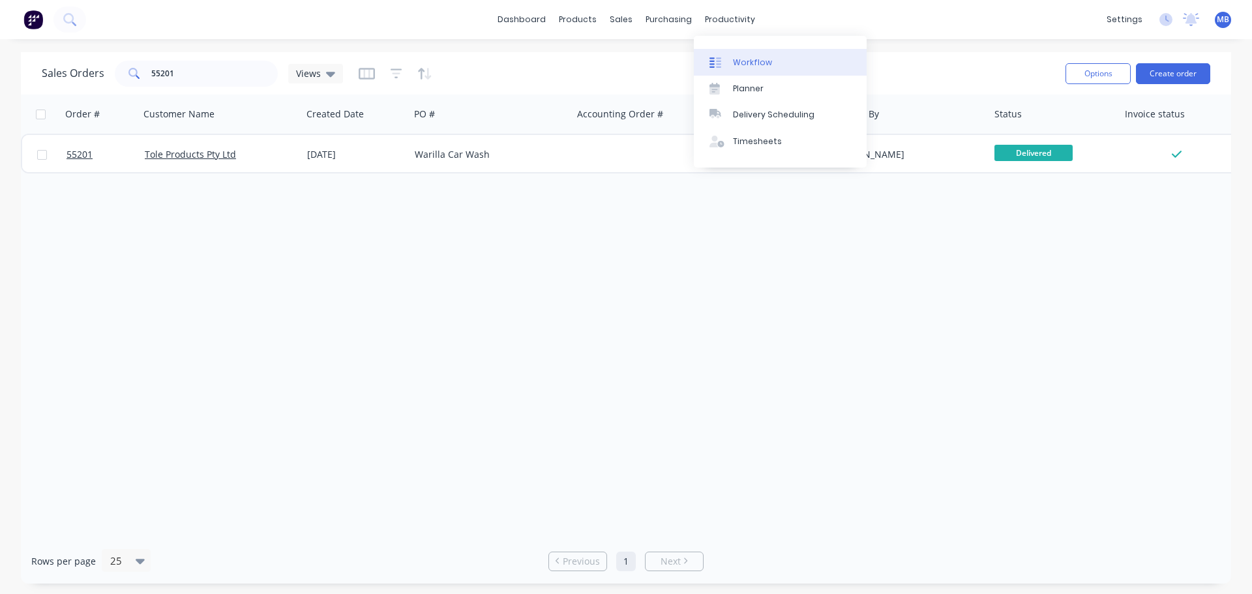
click at [750, 59] on div "Workflow" at bounding box center [752, 63] width 39 height 12
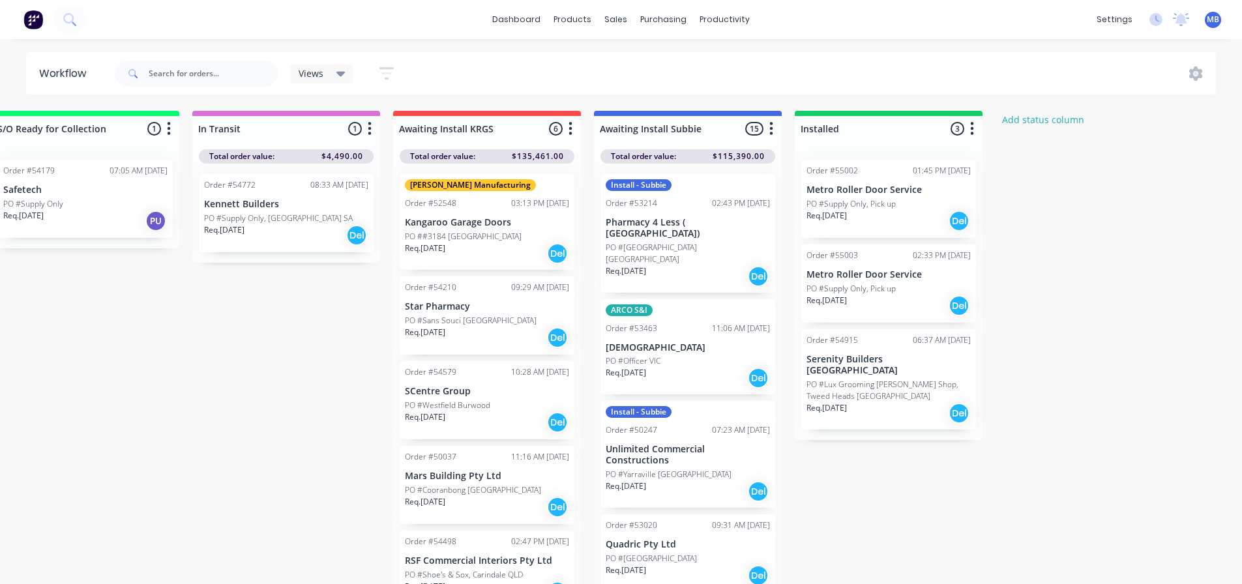
scroll to position [0, 1689]
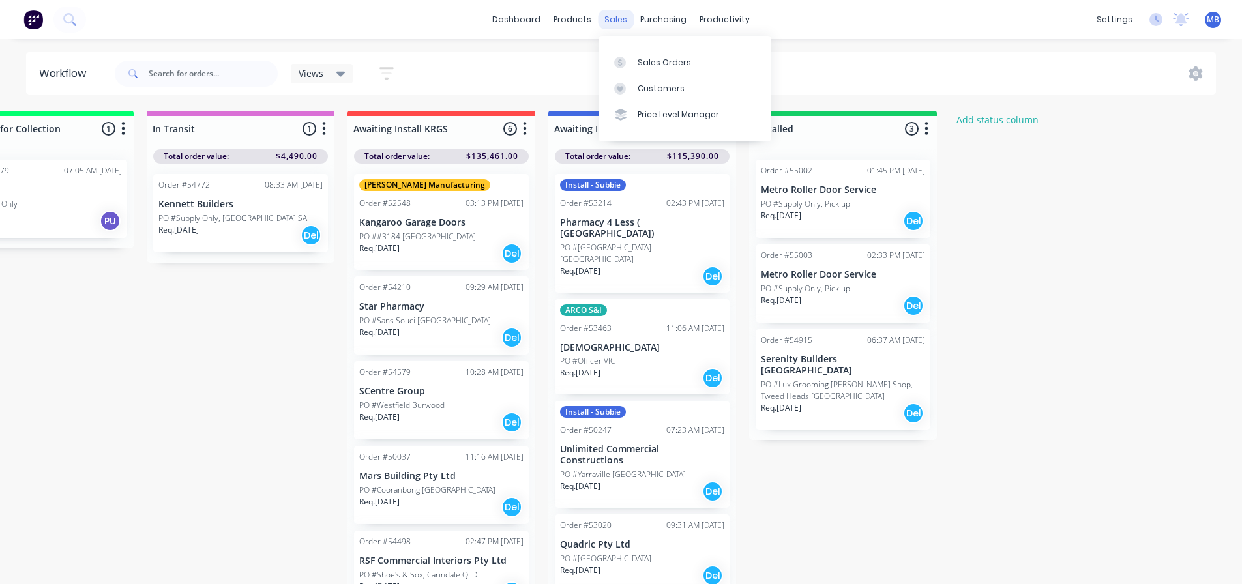
click at [621, 22] on div "sales" at bounding box center [616, 20] width 36 height 20
click at [651, 63] on div "Sales Orders" at bounding box center [664, 63] width 53 height 12
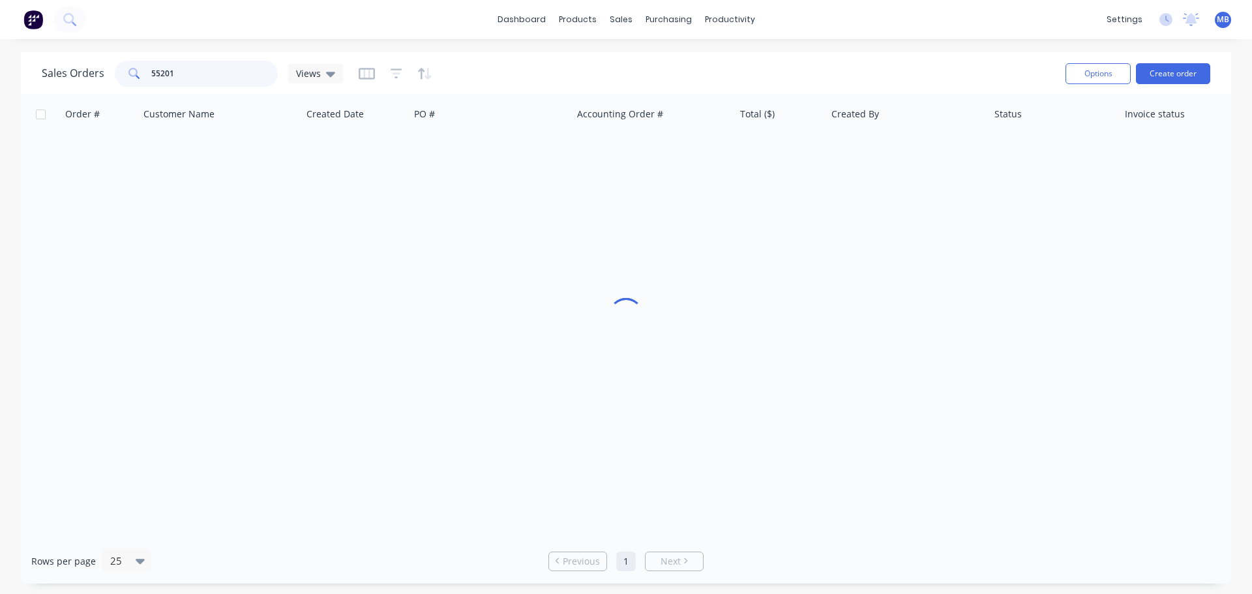
drag, startPoint x: 186, startPoint y: 77, endPoint x: 48, endPoint y: 76, distance: 137.6
click at [73, 76] on div "Sales Orders 55201 Views" at bounding box center [192, 74] width 301 height 26
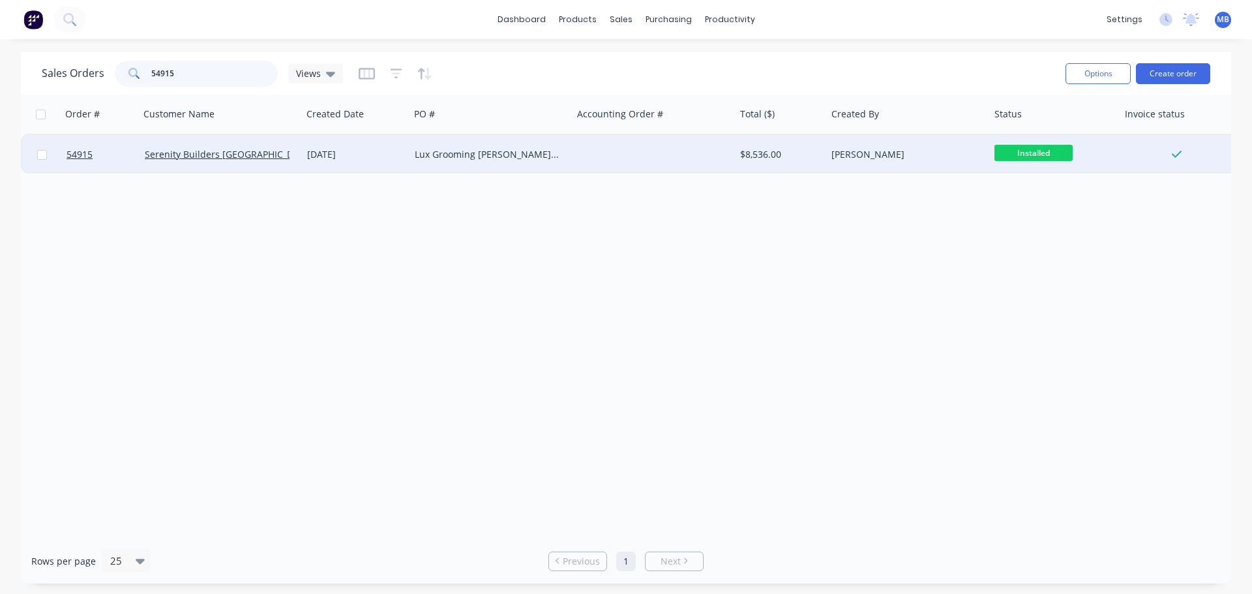
type input "54915"
click at [932, 155] on div "[PERSON_NAME]" at bounding box center [903, 154] width 145 height 13
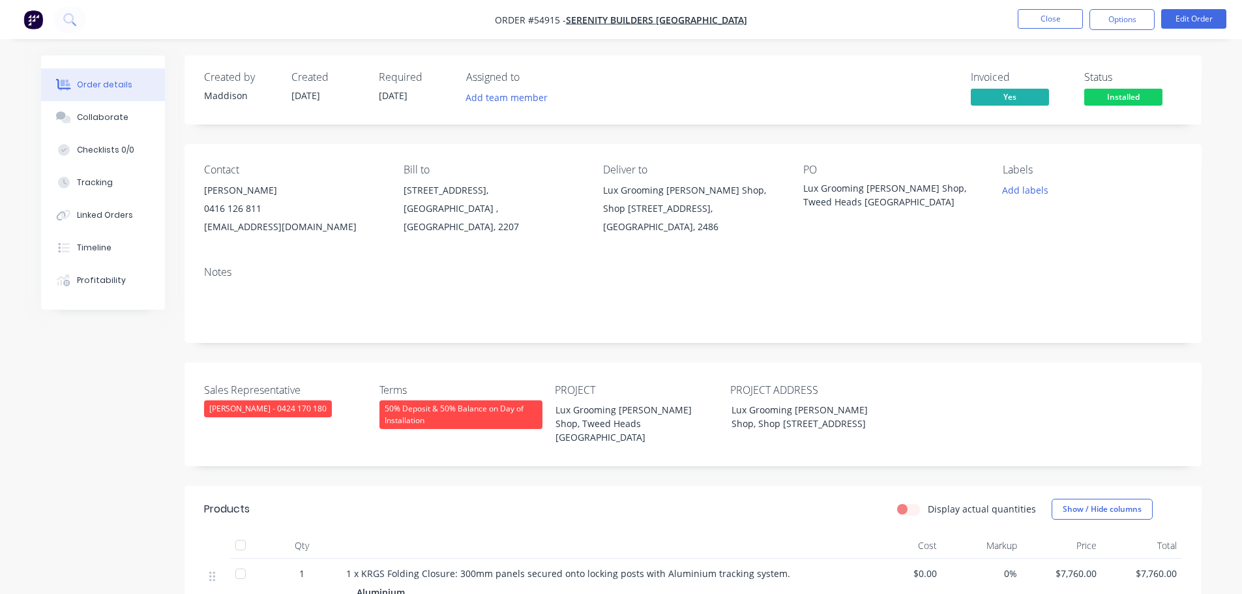
click at [1108, 105] on span "Installed" at bounding box center [1123, 97] width 78 height 16
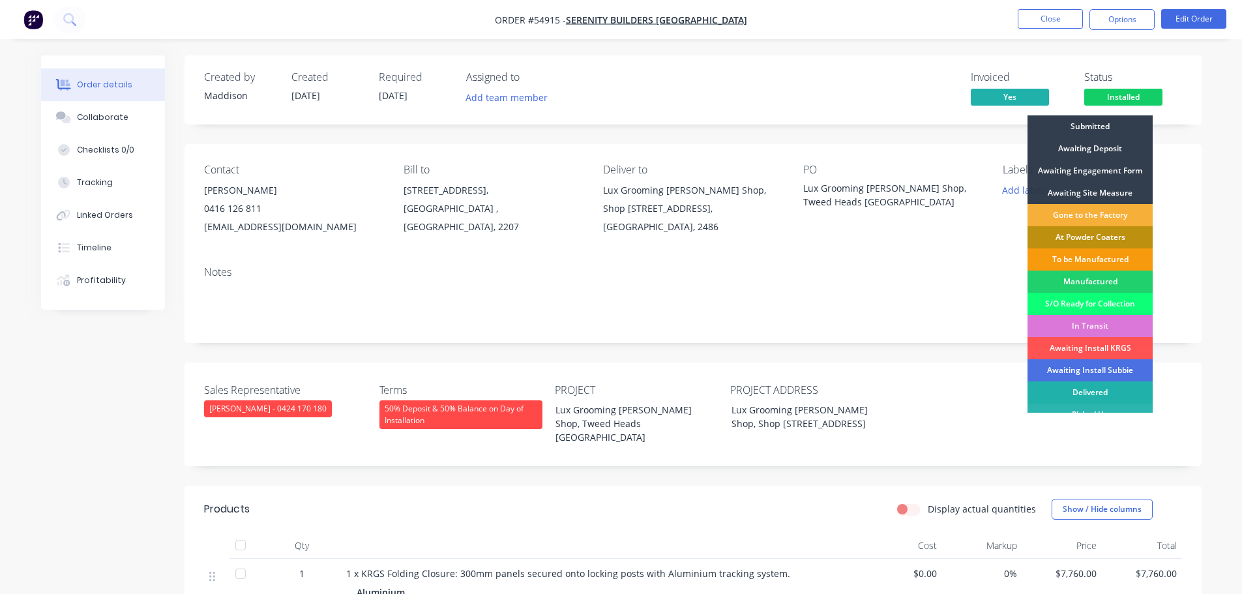
click at [1078, 391] on div "Delivered" at bounding box center [1090, 392] width 125 height 22
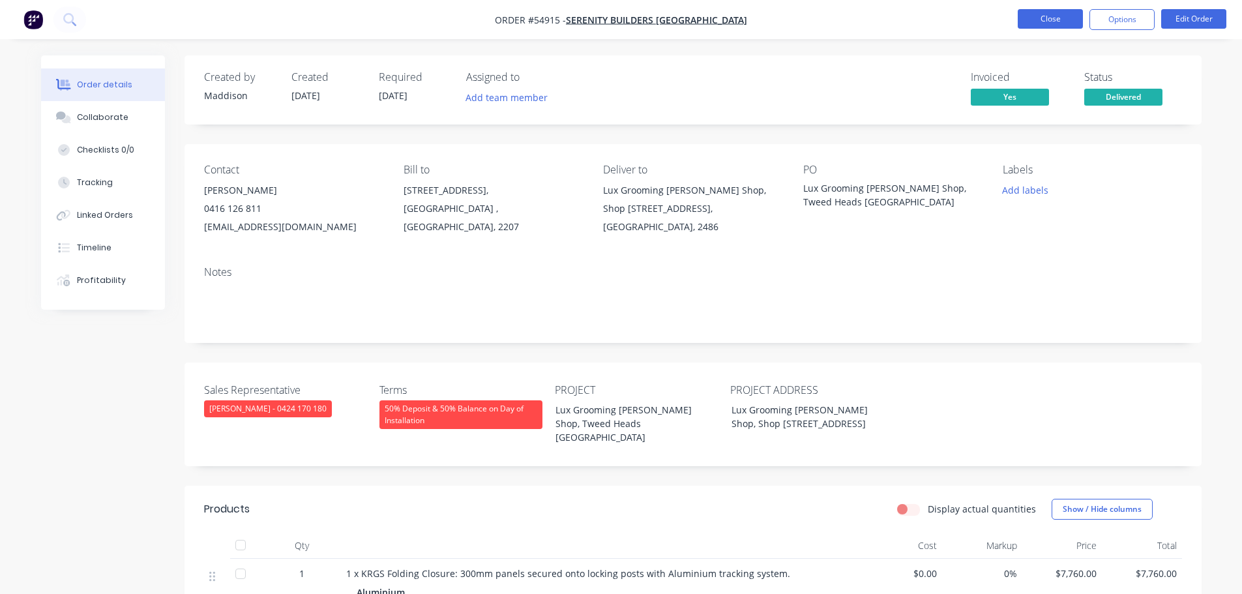
click at [1059, 16] on button "Close" at bounding box center [1050, 19] width 65 height 20
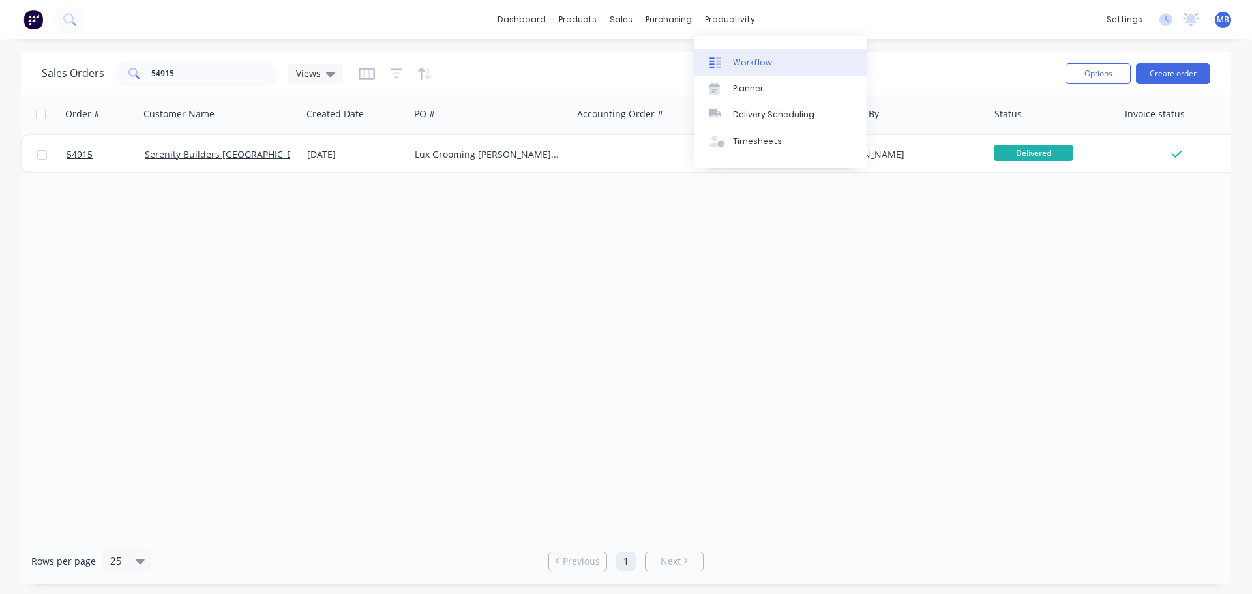
click at [747, 61] on div "Workflow" at bounding box center [752, 63] width 39 height 12
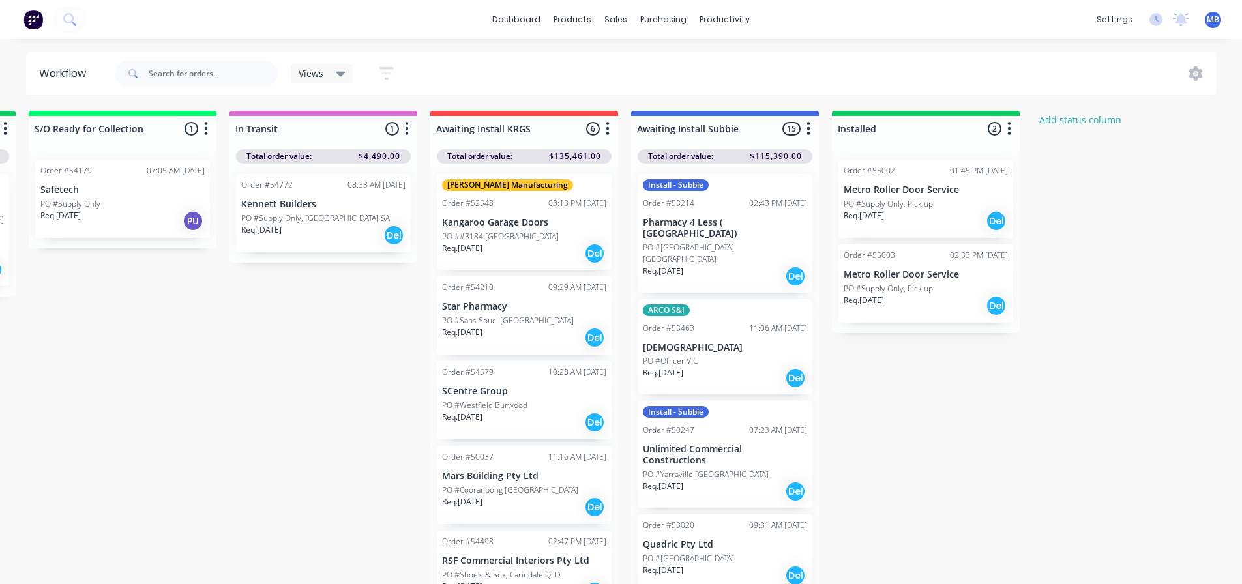
scroll to position [0, 1612]
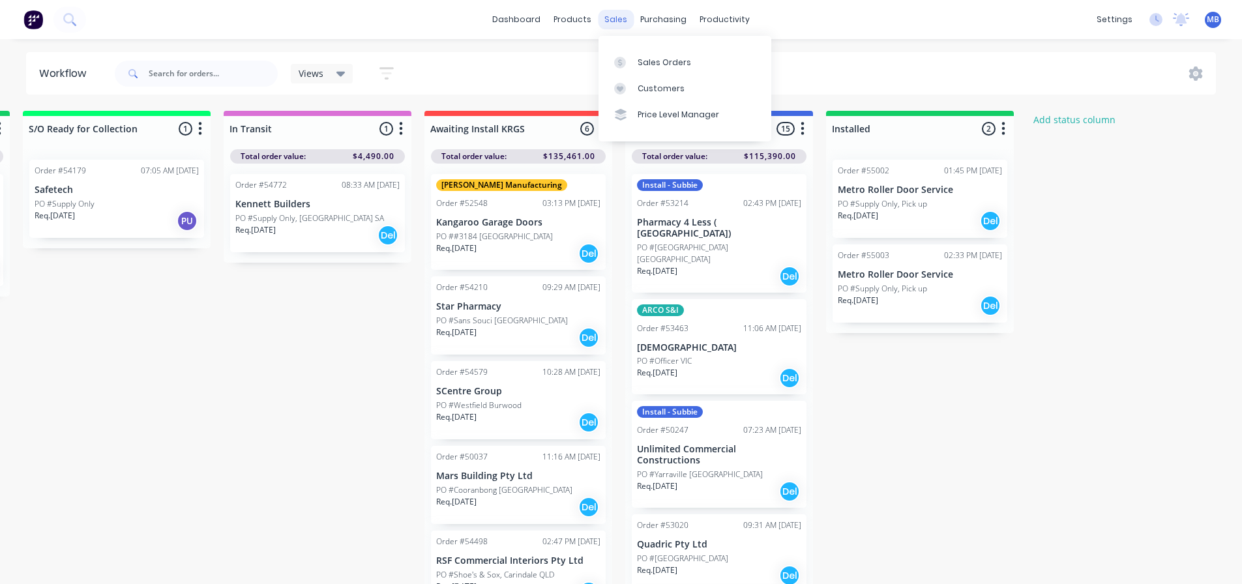
click at [625, 23] on div "sales" at bounding box center [616, 20] width 36 height 20
click at [653, 69] on link "Sales Orders" at bounding box center [685, 62] width 173 height 26
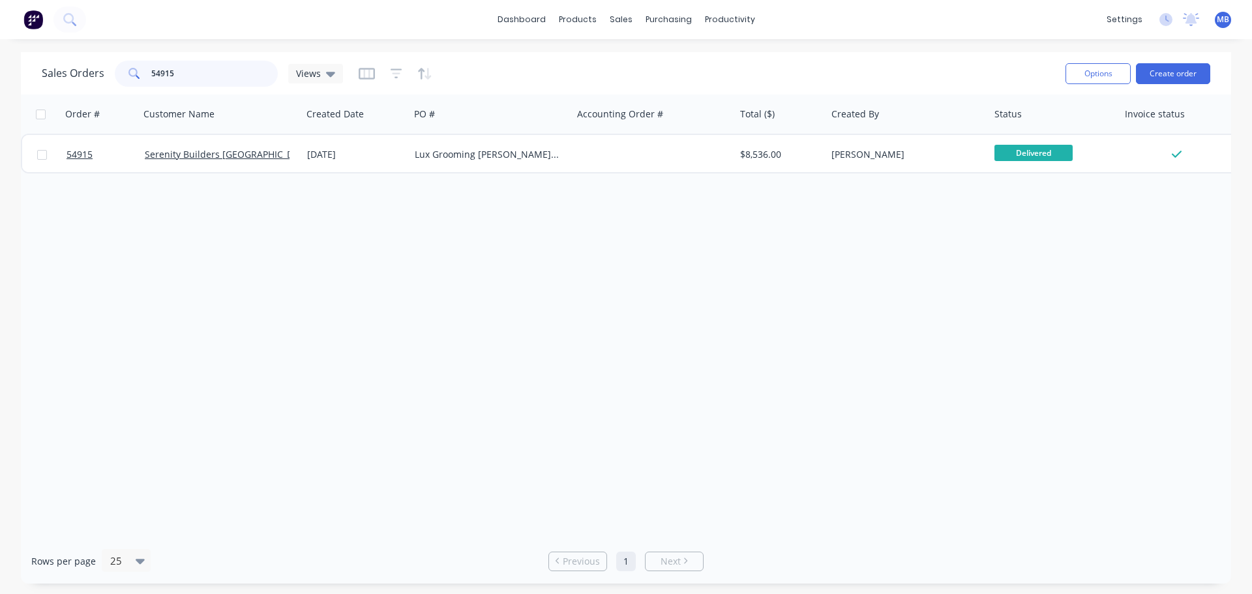
drag, startPoint x: 177, startPoint y: 74, endPoint x: 125, endPoint y: 69, distance: 53.0
click at [125, 69] on div "54915" at bounding box center [196, 74] width 163 height 26
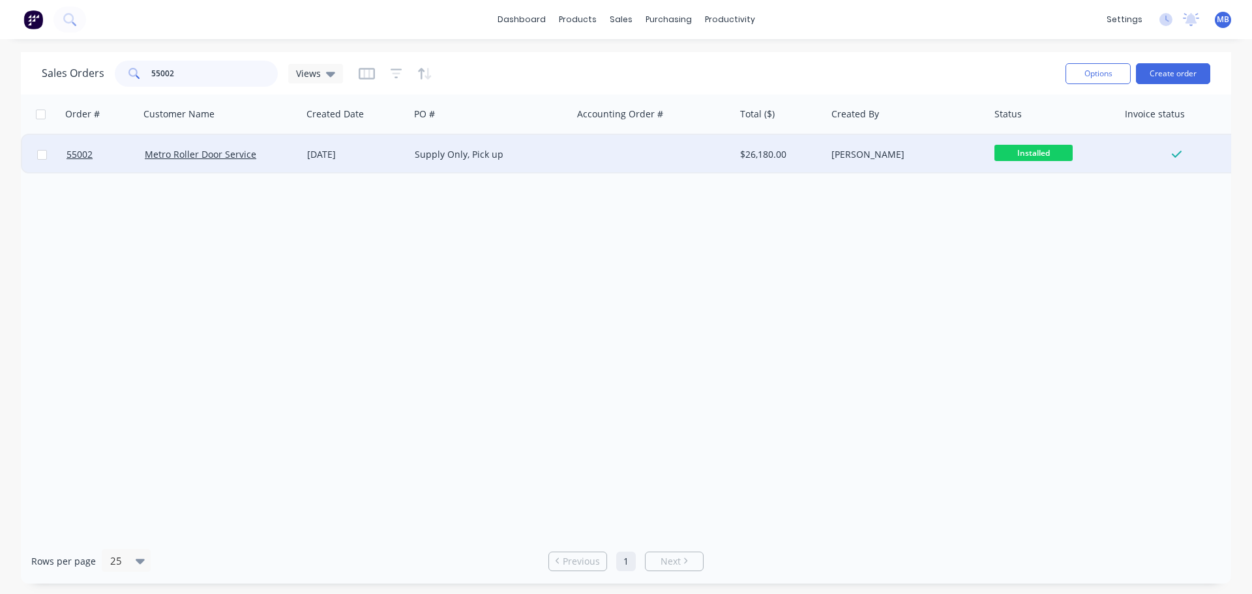
type input "55002"
click at [960, 156] on div "[PERSON_NAME]" at bounding box center [903, 154] width 145 height 13
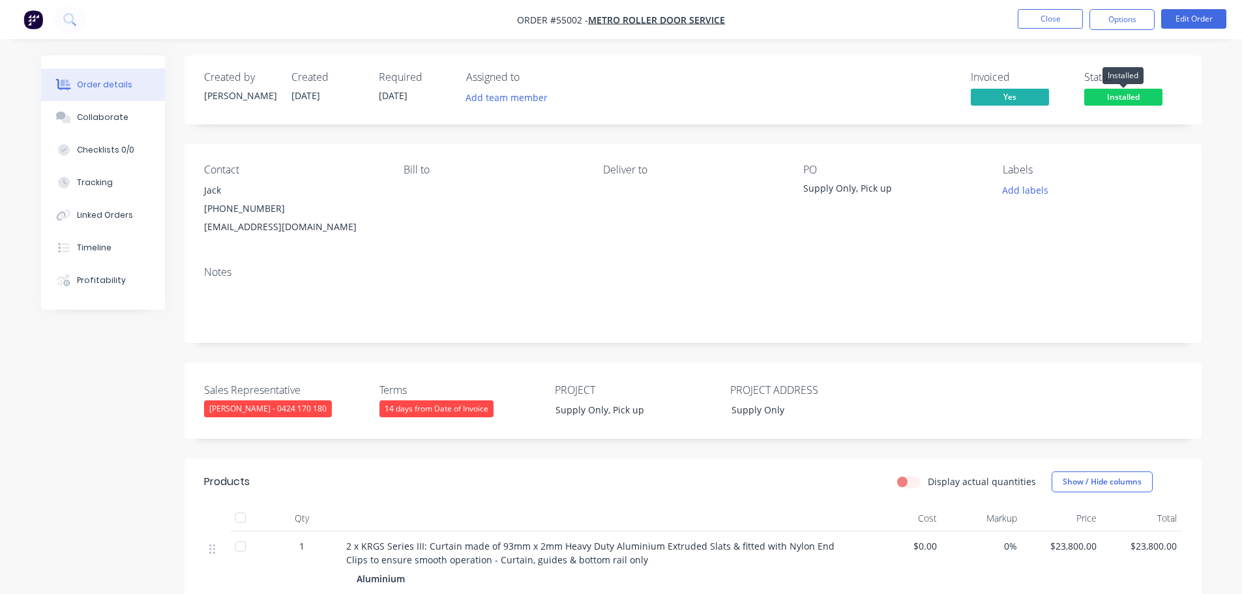
click at [1151, 104] on span "Installed" at bounding box center [1123, 97] width 78 height 16
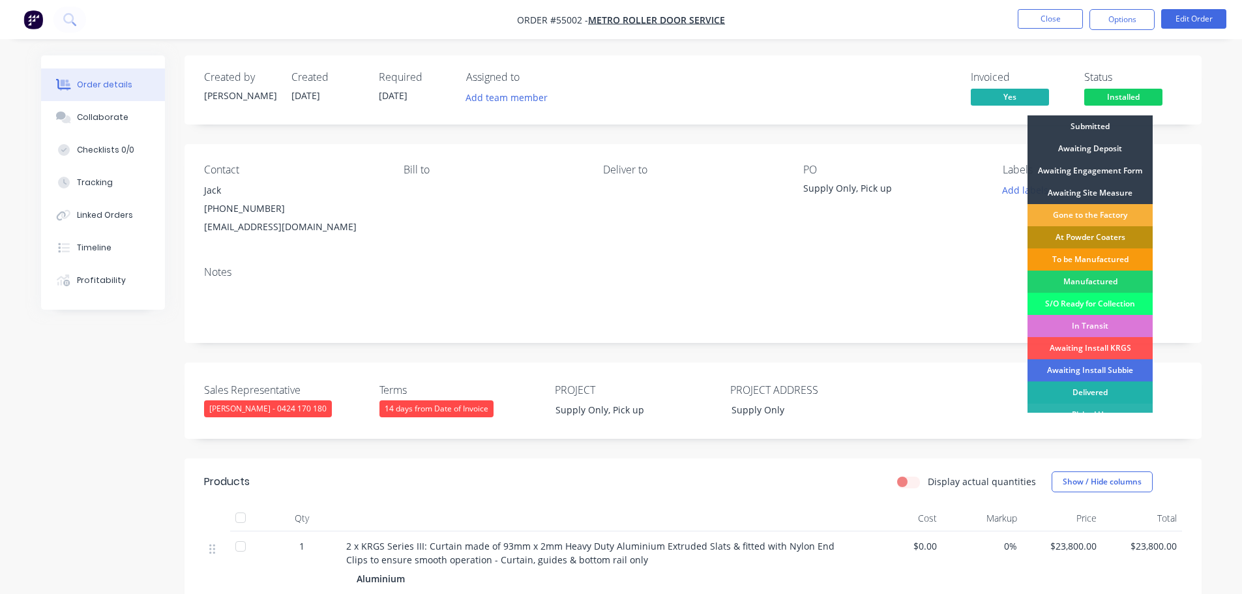
click at [1101, 391] on div "Delivered" at bounding box center [1090, 392] width 125 height 22
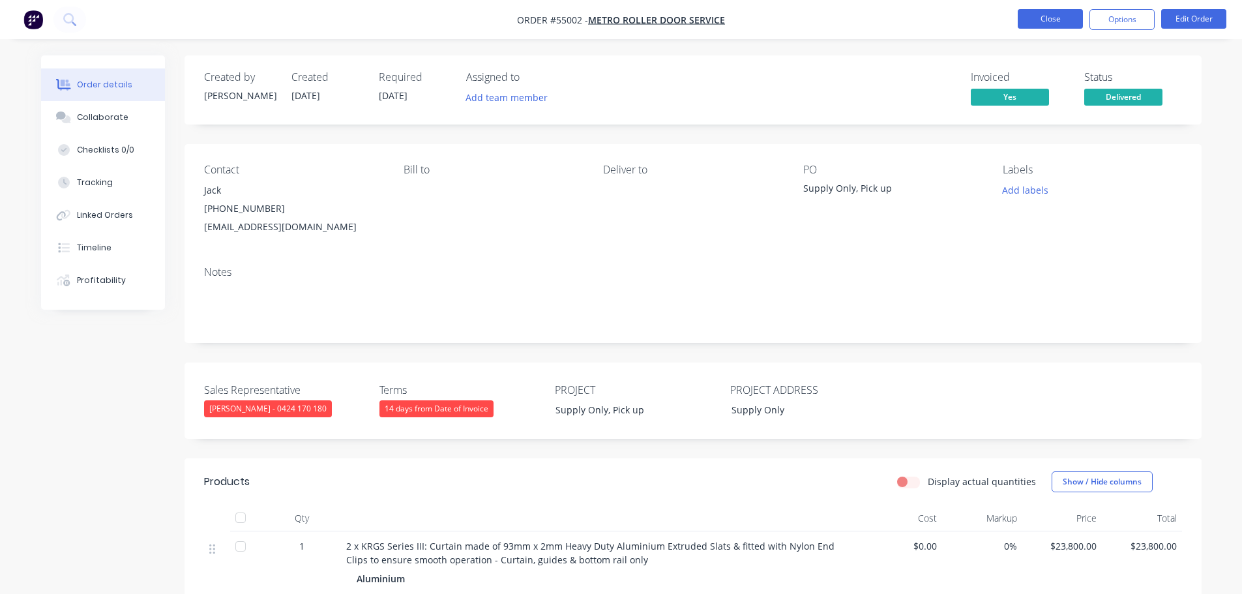
click at [1073, 19] on button "Close" at bounding box center [1050, 19] width 65 height 20
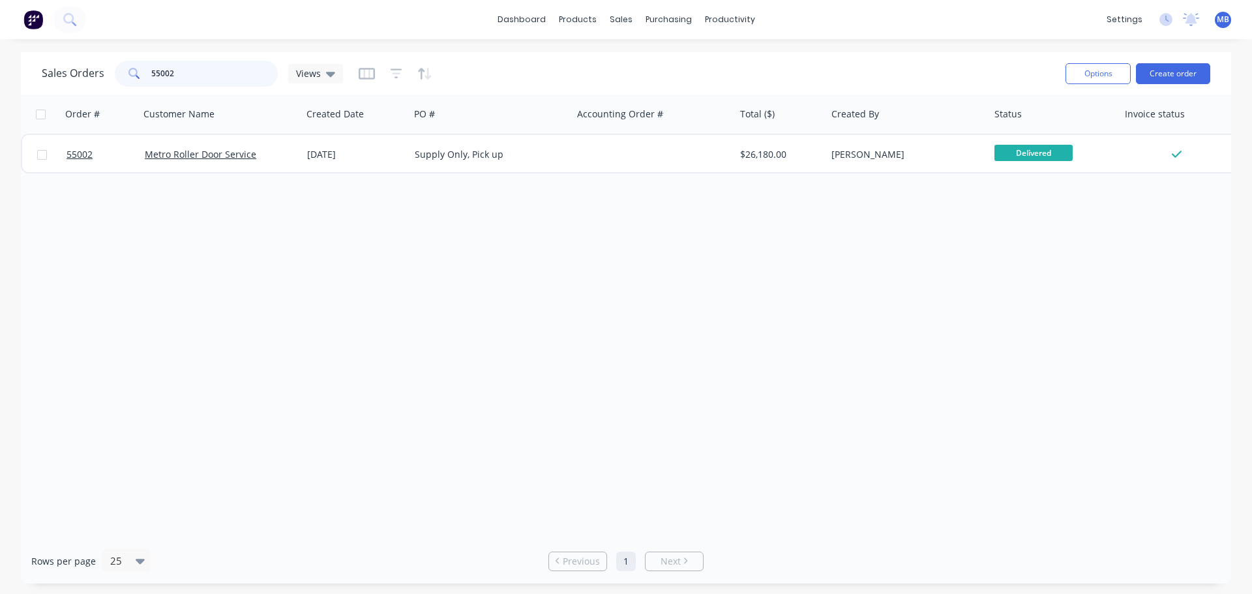
click at [193, 71] on input "55002" at bounding box center [214, 74] width 127 height 26
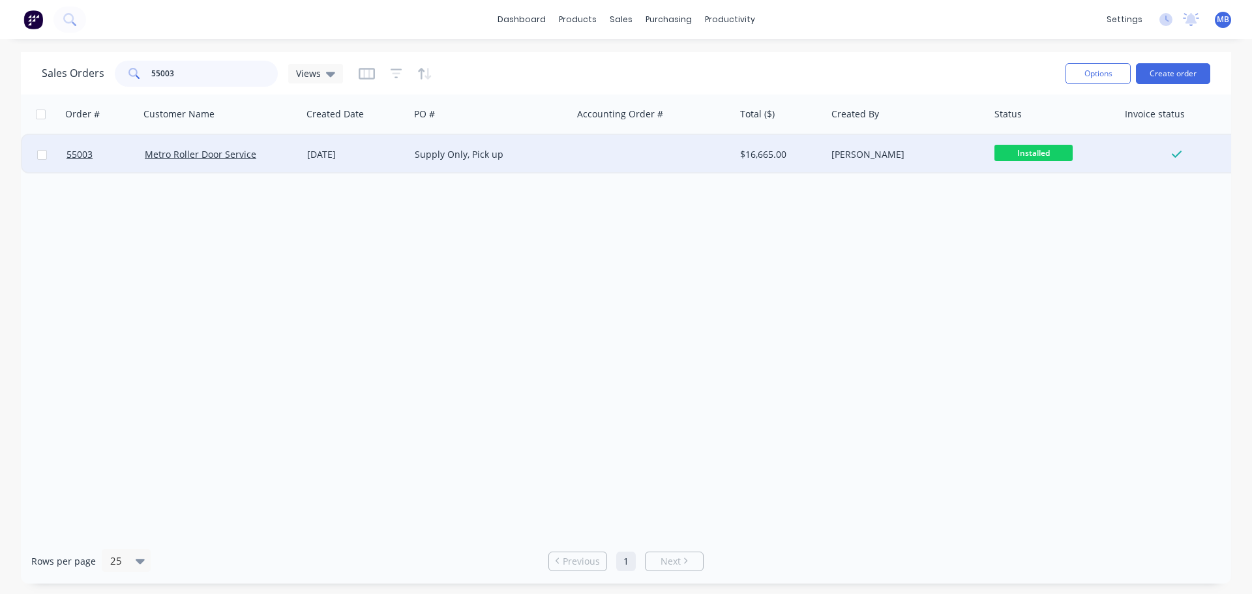
type input "55003"
click at [874, 150] on div "[PERSON_NAME]" at bounding box center [903, 154] width 145 height 13
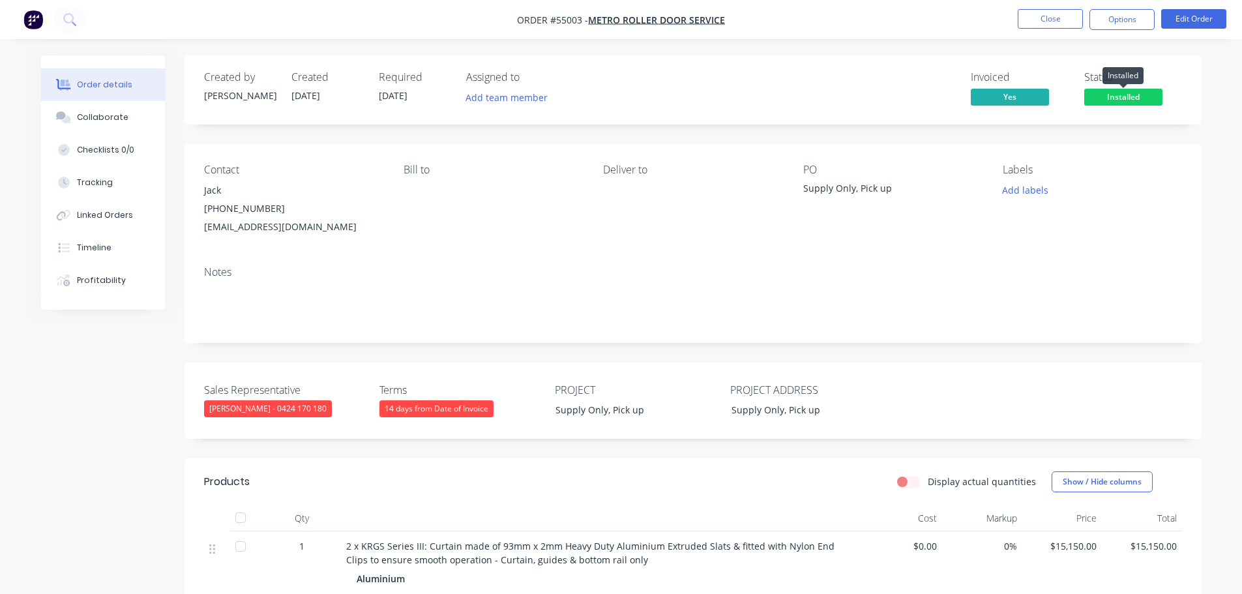
click at [1093, 103] on span "Installed" at bounding box center [1123, 97] width 78 height 16
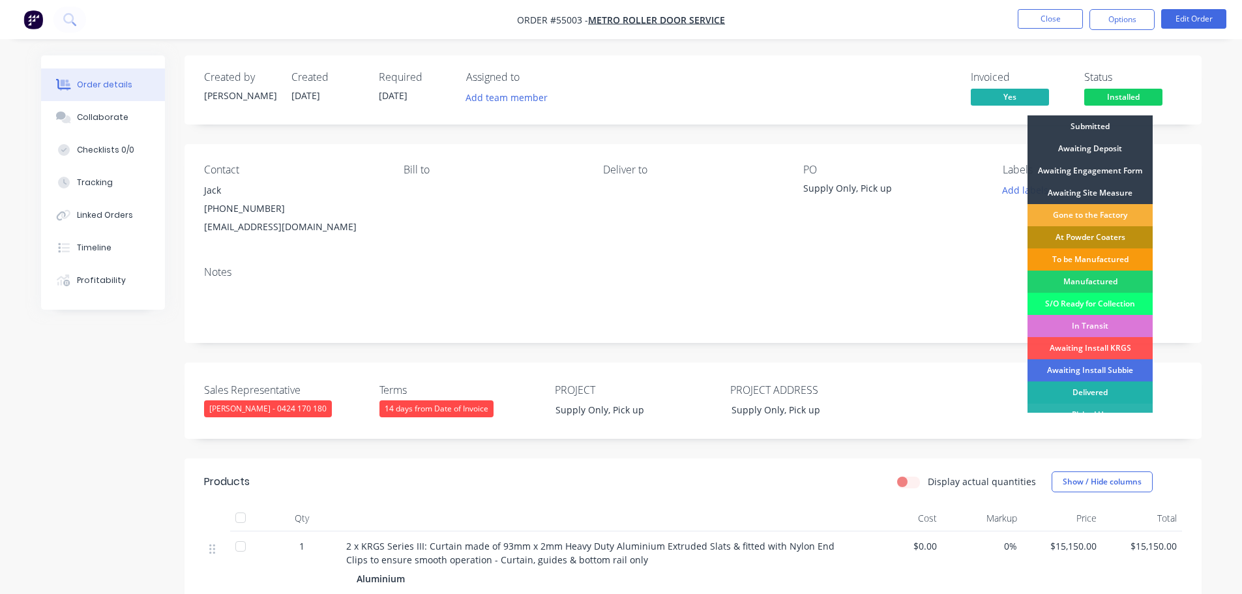
click at [1081, 391] on div "Delivered" at bounding box center [1090, 392] width 125 height 22
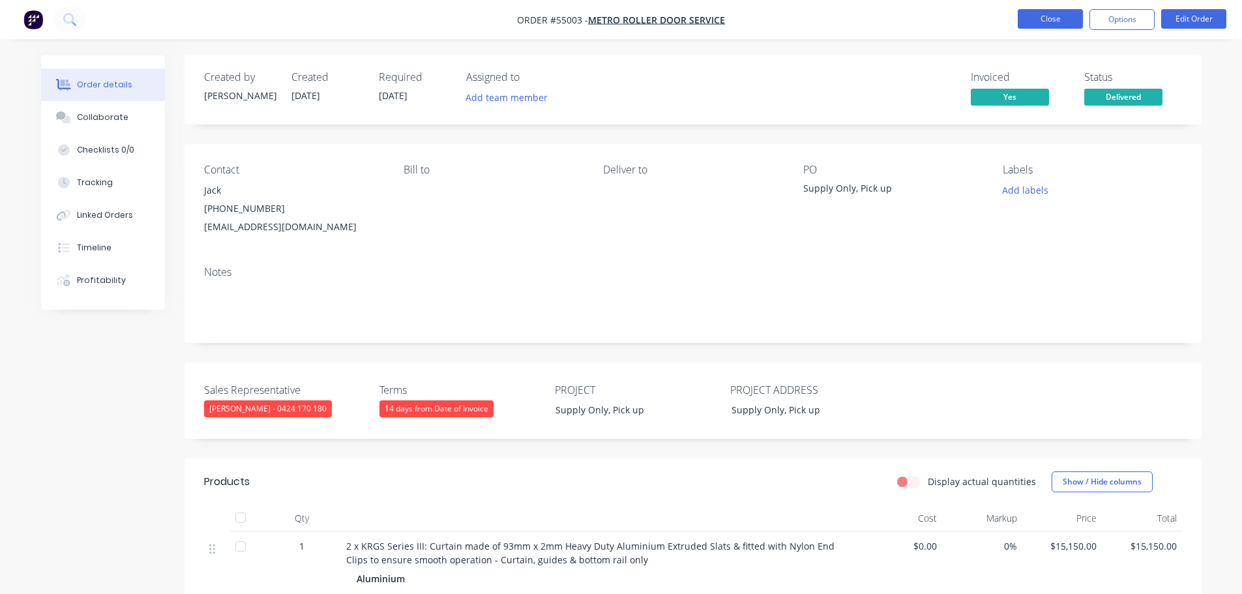
click at [1040, 23] on button "Close" at bounding box center [1050, 19] width 65 height 20
